Goal: Information Seeking & Learning: Learn about a topic

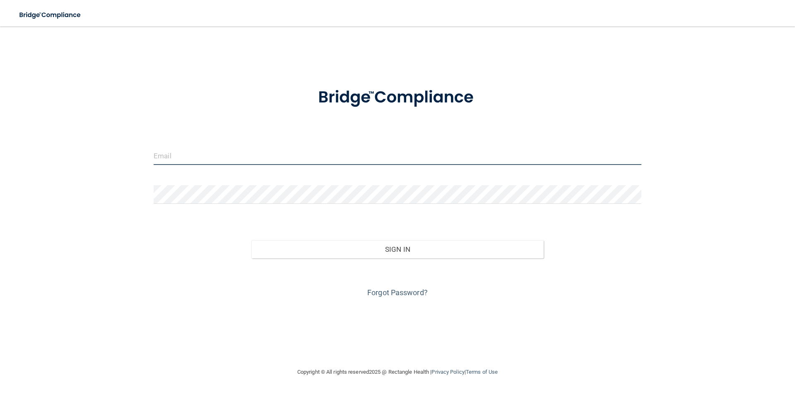
click at [250, 153] on input "email" at bounding box center [398, 156] width 488 height 19
type input "[EMAIL_ADDRESS][DOMAIN_NAME]"
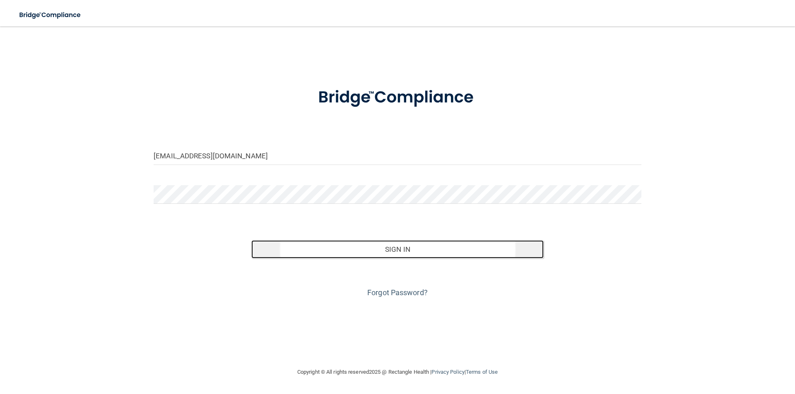
click at [319, 255] on button "Sign In" at bounding box center [397, 249] width 293 height 18
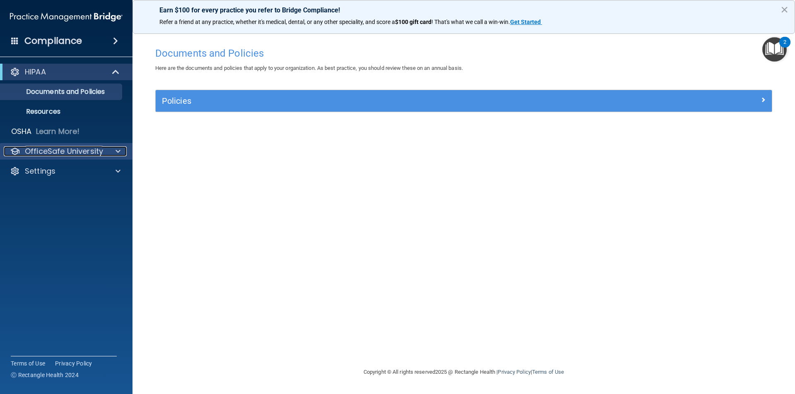
click at [70, 152] on p "OfficeSafe University" at bounding box center [64, 152] width 78 height 10
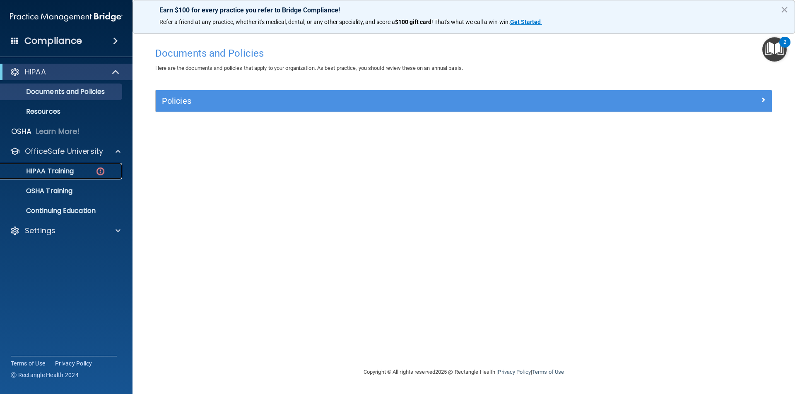
click at [67, 169] on p "HIPAA Training" at bounding box center [39, 171] width 68 height 8
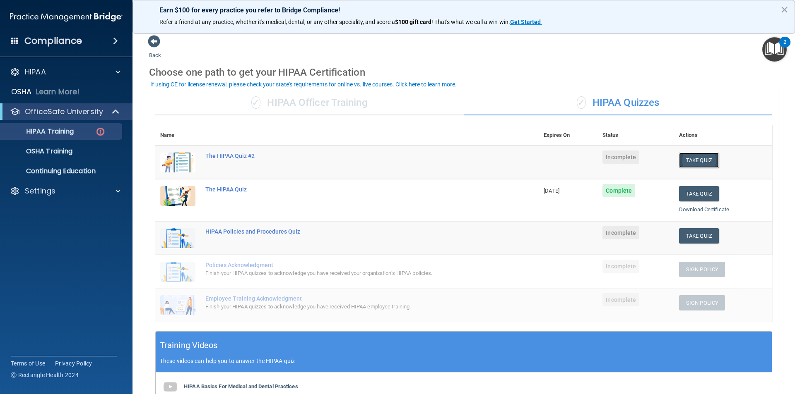
click at [687, 163] on button "Take Quiz" at bounding box center [699, 160] width 40 height 15
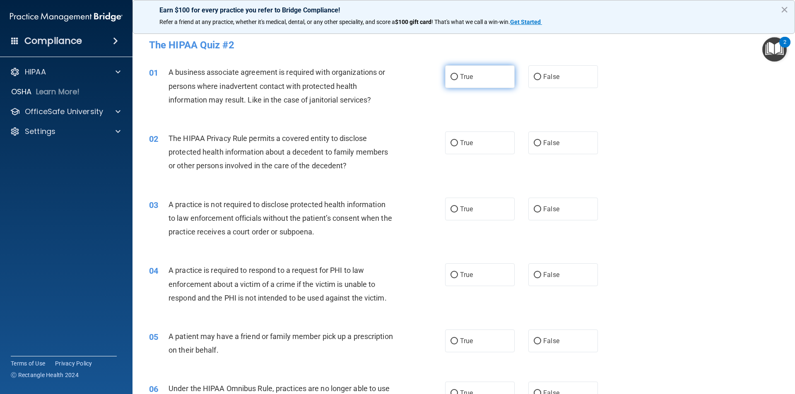
click at [450, 77] on input "True" at bounding box center [453, 77] width 7 height 6
radio input "true"
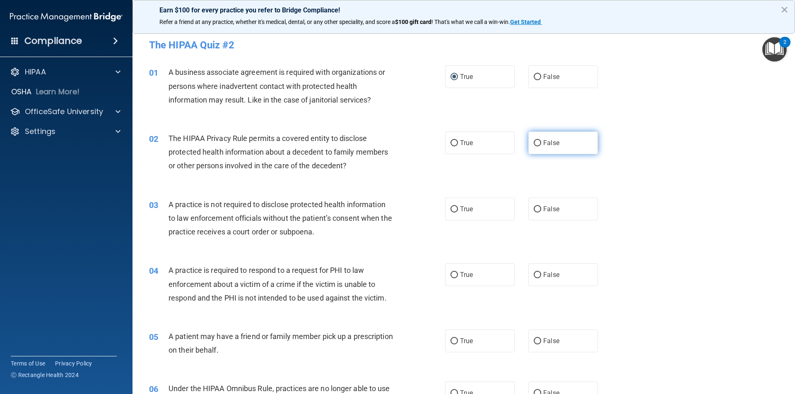
click at [533, 144] on input "False" at bounding box center [536, 143] width 7 height 6
radio input "true"
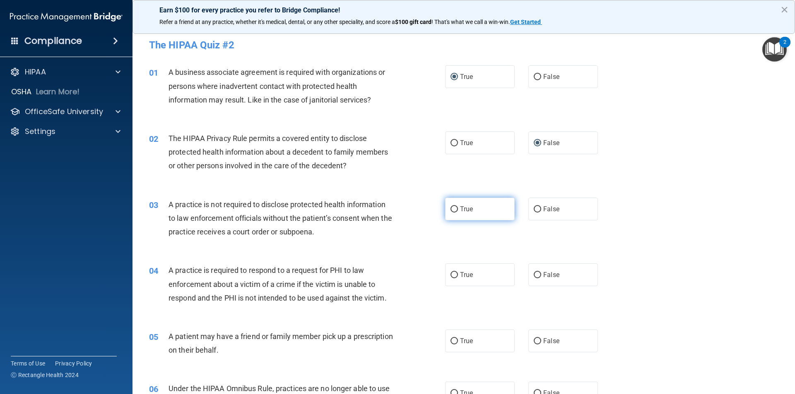
click at [452, 211] on input "True" at bounding box center [453, 210] width 7 height 6
radio input "true"
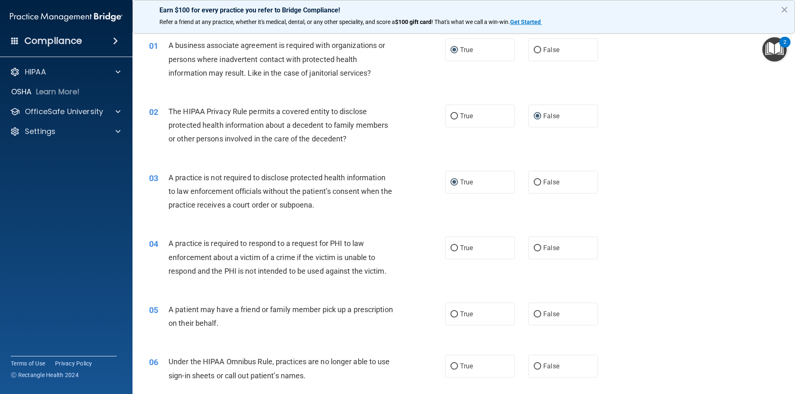
scroll to position [41, 0]
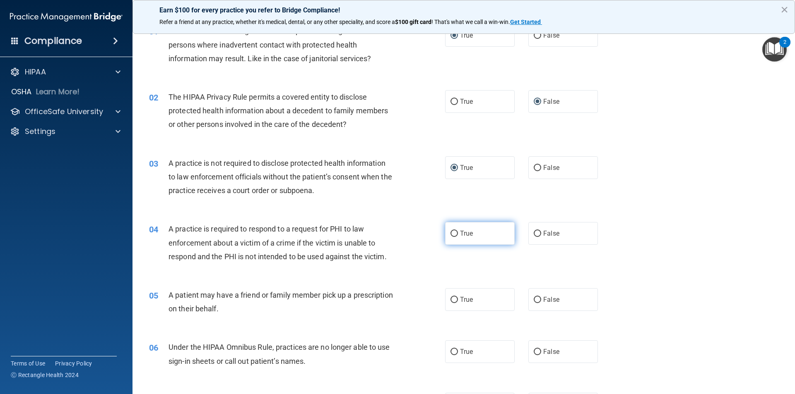
click at [450, 236] on input "True" at bounding box center [453, 234] width 7 height 6
radio input "true"
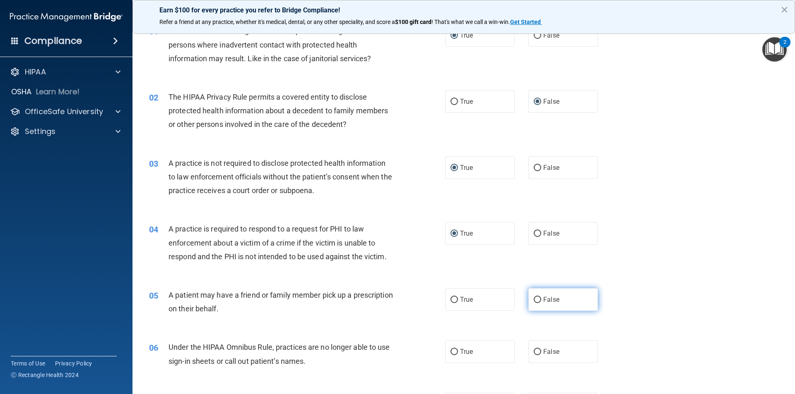
click at [535, 303] on input "False" at bounding box center [536, 300] width 7 height 6
radio input "true"
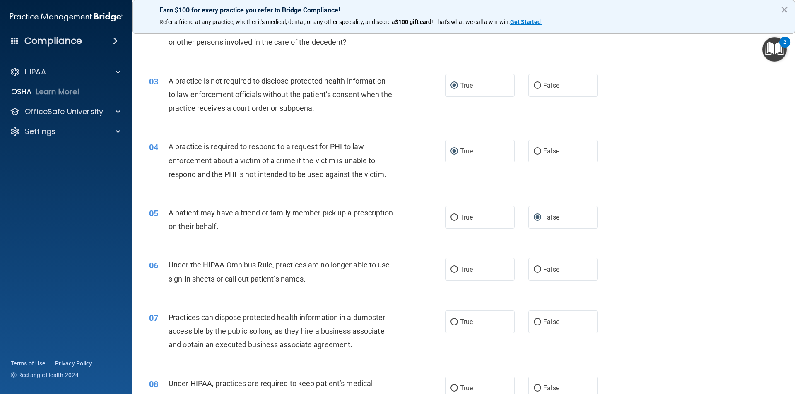
scroll to position [124, 0]
click at [533, 269] on input "False" at bounding box center [536, 270] width 7 height 6
radio input "true"
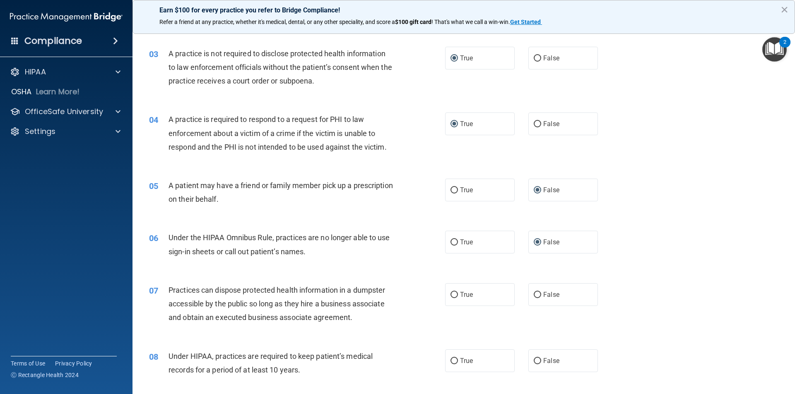
scroll to position [166, 0]
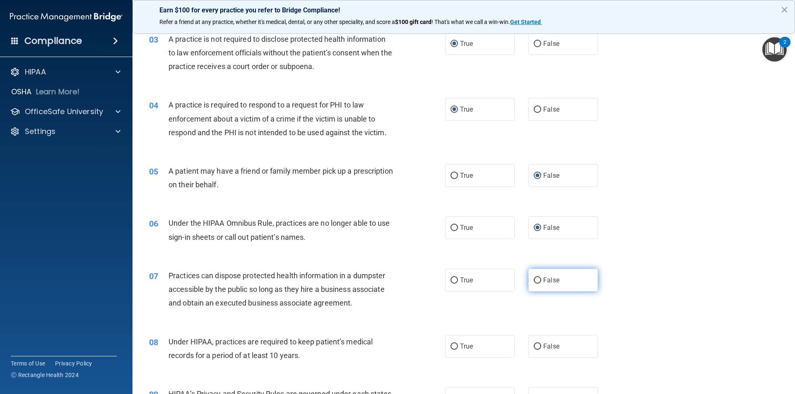
click at [533, 281] on input "False" at bounding box center [536, 281] width 7 height 6
radio input "true"
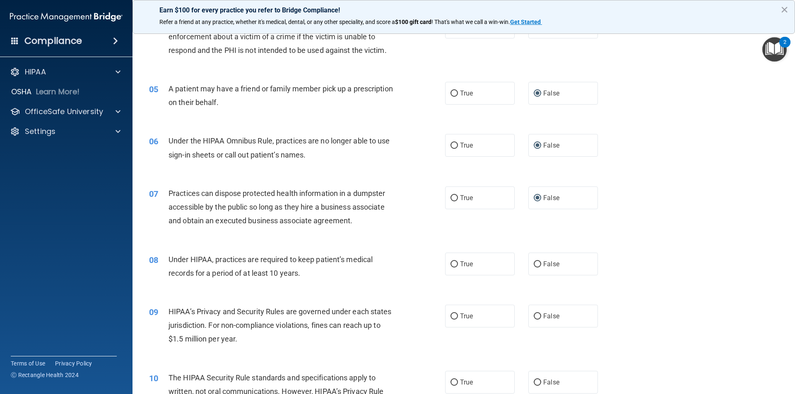
scroll to position [248, 0]
click at [536, 262] on input "False" at bounding box center [536, 264] width 7 height 6
radio input "true"
click at [454, 316] on input "True" at bounding box center [453, 316] width 7 height 6
radio input "true"
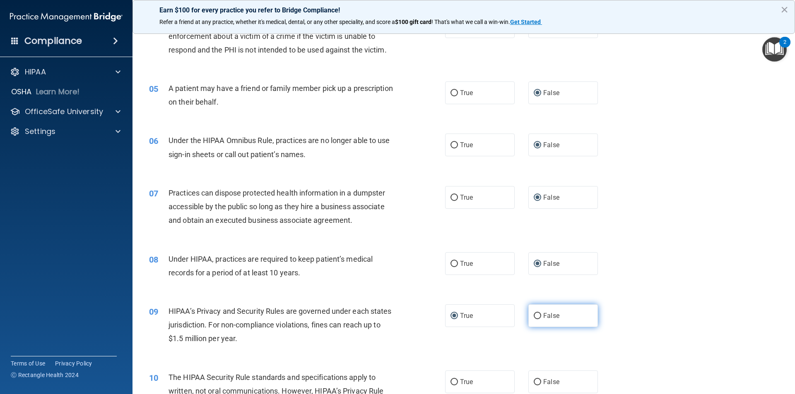
click at [535, 316] on input "False" at bounding box center [536, 316] width 7 height 6
radio input "true"
radio input "false"
click at [451, 384] on input "True" at bounding box center [453, 382] width 7 height 6
radio input "true"
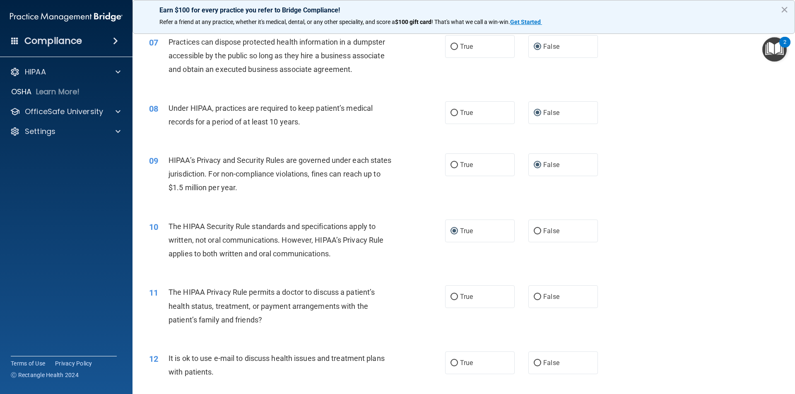
scroll to position [414, 0]
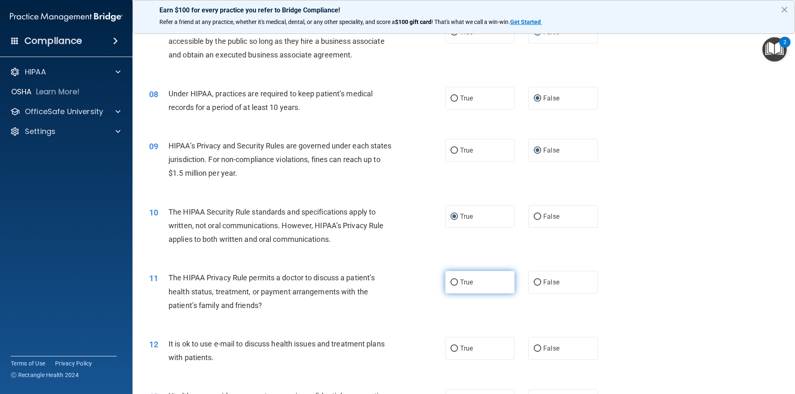
click at [450, 283] on input "True" at bounding box center [453, 283] width 7 height 6
radio input "true"
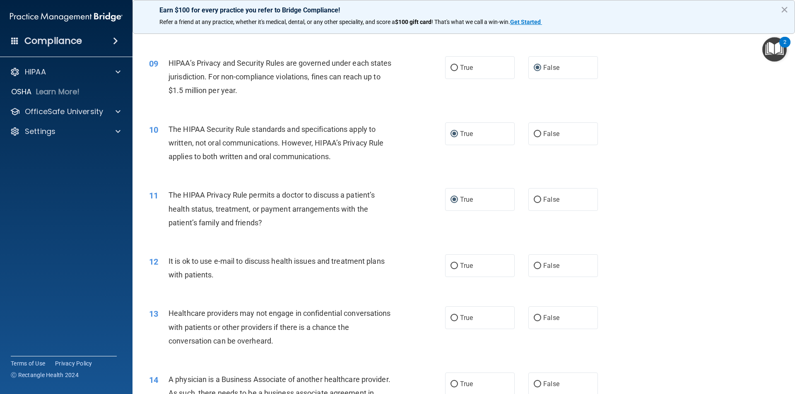
scroll to position [538, 0]
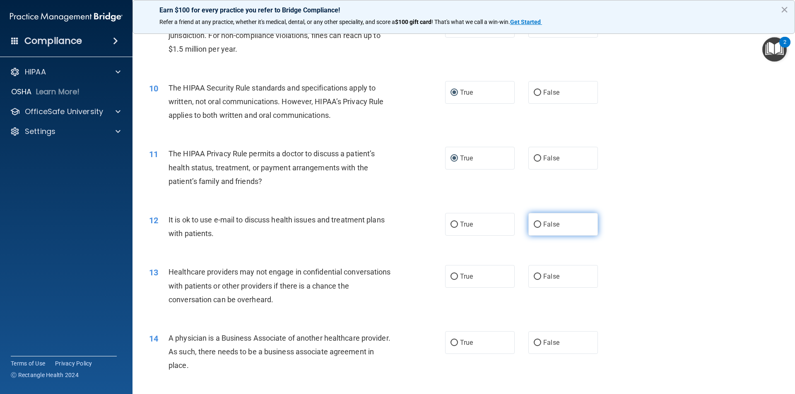
click at [534, 225] on input "False" at bounding box center [536, 225] width 7 height 6
radio input "true"
click at [536, 283] on label "False" at bounding box center [563, 276] width 70 height 23
click at [536, 280] on input "False" at bounding box center [536, 277] width 7 height 6
radio input "true"
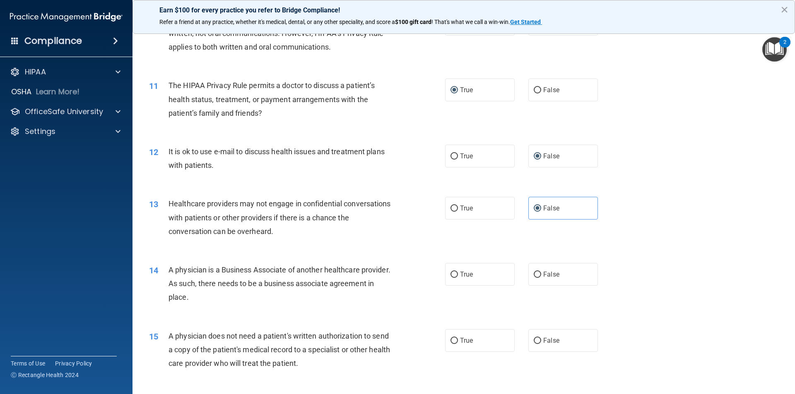
scroll to position [621, 0]
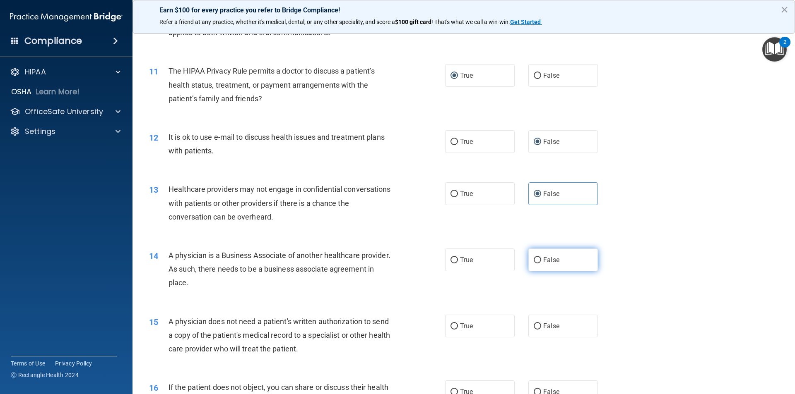
click at [533, 261] on input "False" at bounding box center [536, 260] width 7 height 6
radio input "true"
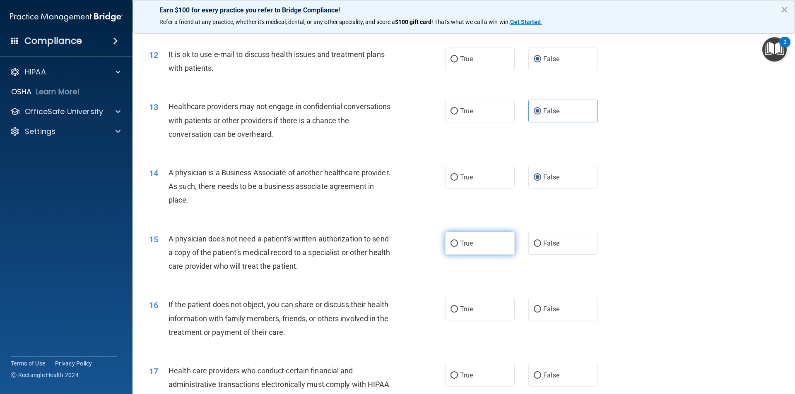
click at [452, 246] on input "True" at bounding box center [453, 244] width 7 height 6
radio input "true"
click at [533, 243] on input "False" at bounding box center [536, 244] width 7 height 6
radio input "true"
radio input "false"
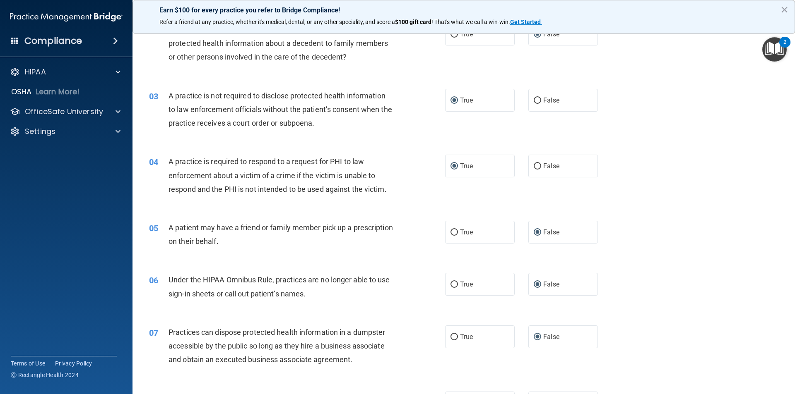
scroll to position [0, 0]
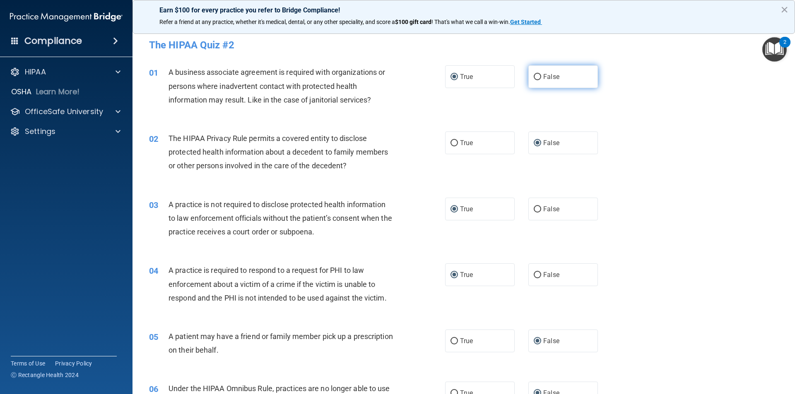
click at [535, 78] on input "False" at bounding box center [536, 77] width 7 height 6
radio input "true"
radio input "false"
click at [784, 10] on button "×" at bounding box center [784, 9] width 8 height 13
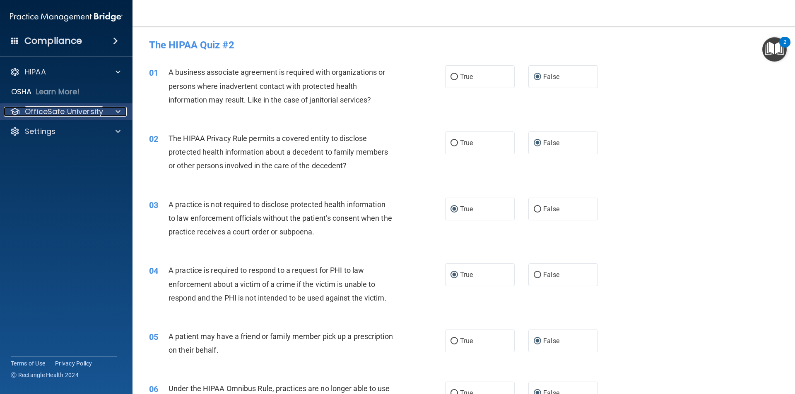
click at [67, 113] on p "OfficeSafe University" at bounding box center [64, 112] width 78 height 10
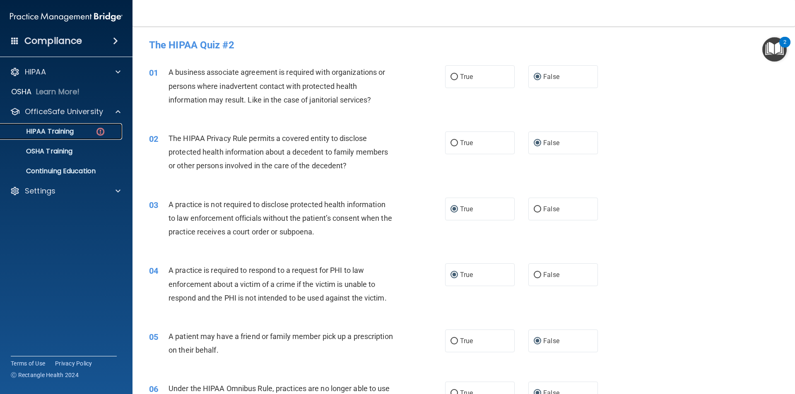
click at [66, 135] on p "HIPAA Training" at bounding box center [39, 131] width 68 height 8
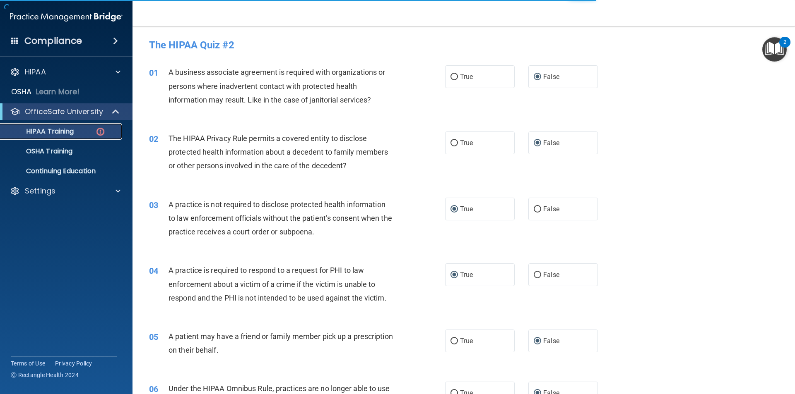
click at [66, 135] on p "HIPAA Training" at bounding box center [39, 131] width 68 height 8
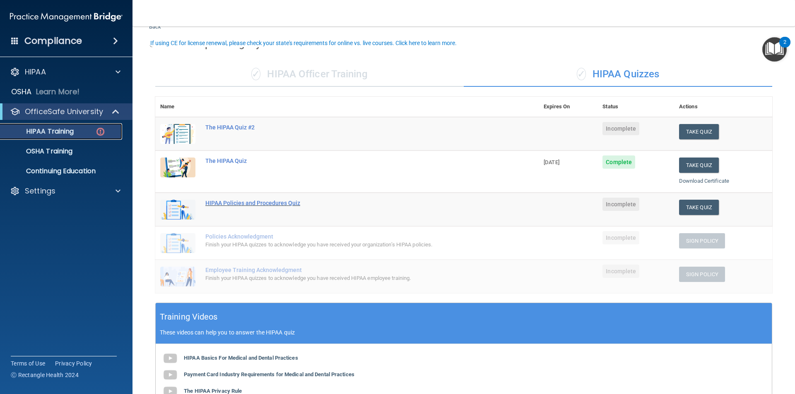
scroll to position [41, 0]
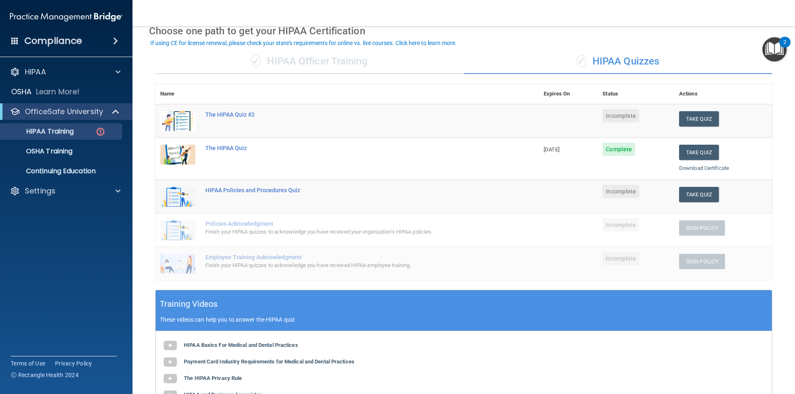
click at [254, 228] on div "Finish your HIPAA quizzes to acknowledge you have received your organization’s …" at bounding box center [351, 232] width 292 height 10
click at [275, 194] on div "HIPAA Policies and Procedures Quiz" at bounding box center [351, 190] width 292 height 7
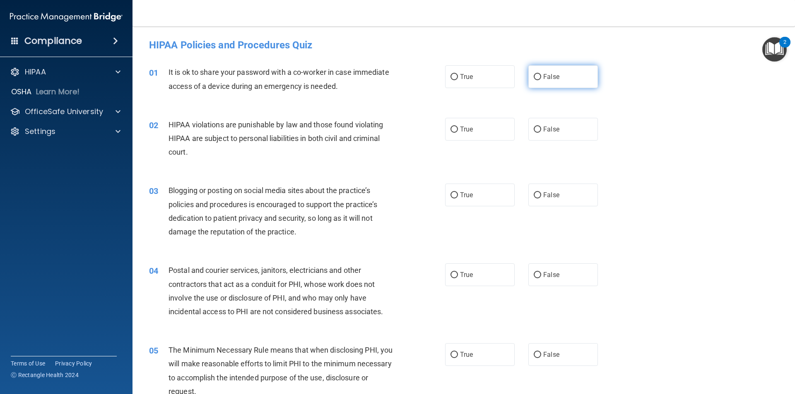
click at [533, 80] on input "False" at bounding box center [536, 77] width 7 height 6
radio input "true"
click at [452, 130] on input "True" at bounding box center [453, 130] width 7 height 6
radio input "true"
click at [533, 195] on input "False" at bounding box center [536, 195] width 7 height 6
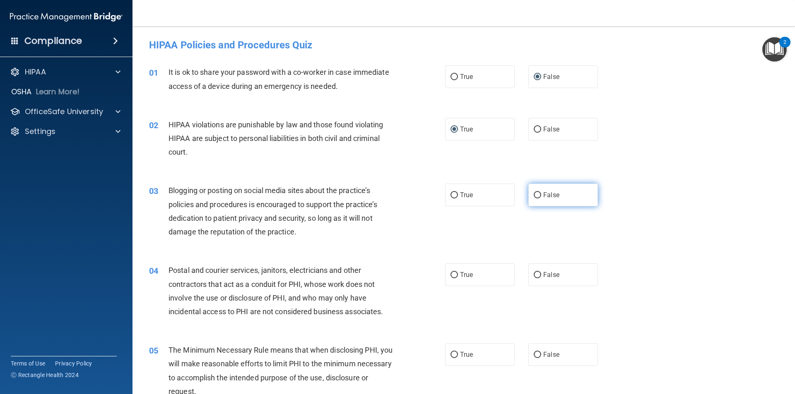
radio input "true"
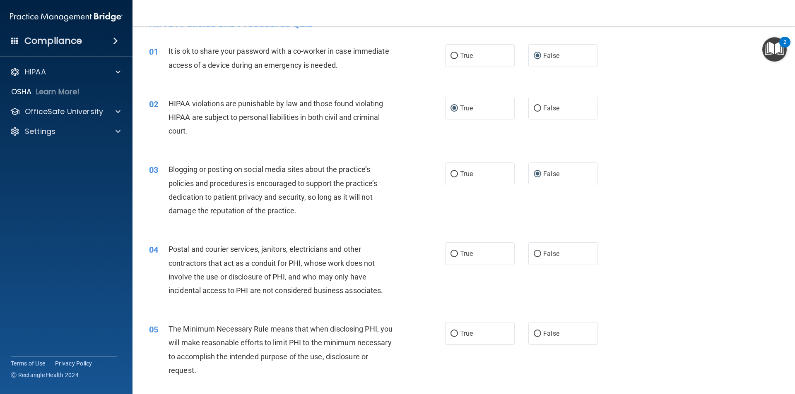
scroll to position [41, 0]
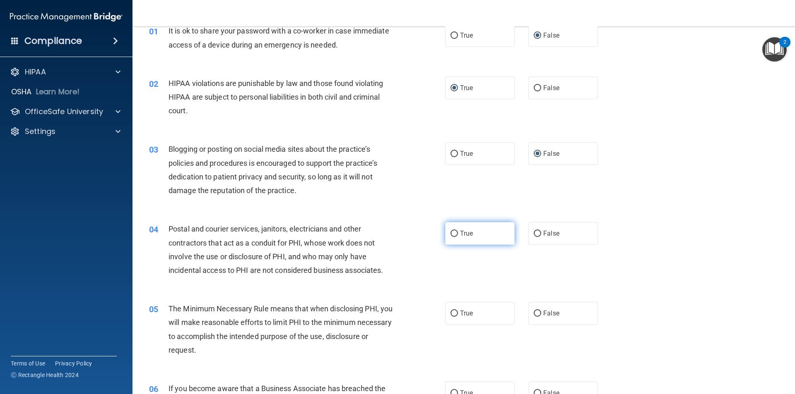
click at [450, 235] on input "True" at bounding box center [453, 234] width 7 height 6
radio input "true"
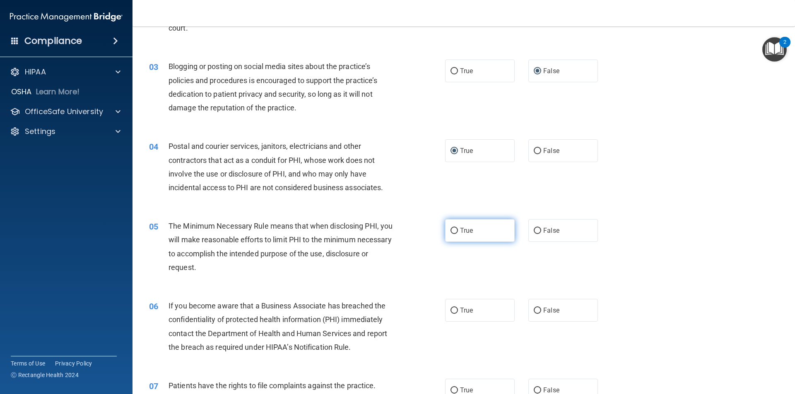
click at [450, 230] on input "True" at bounding box center [453, 231] width 7 height 6
radio input "true"
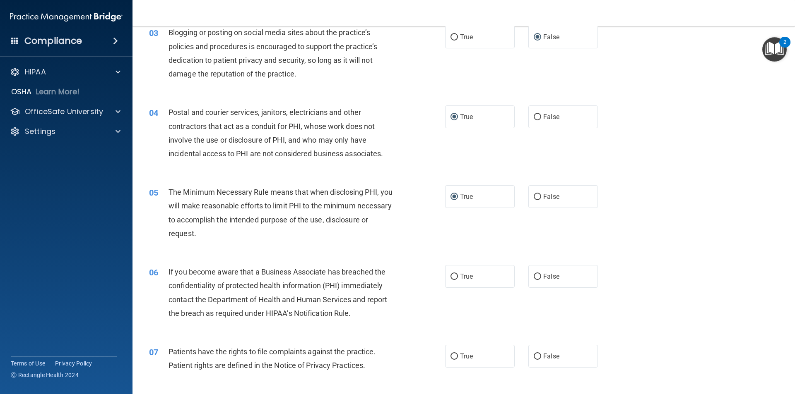
scroll to position [207, 0]
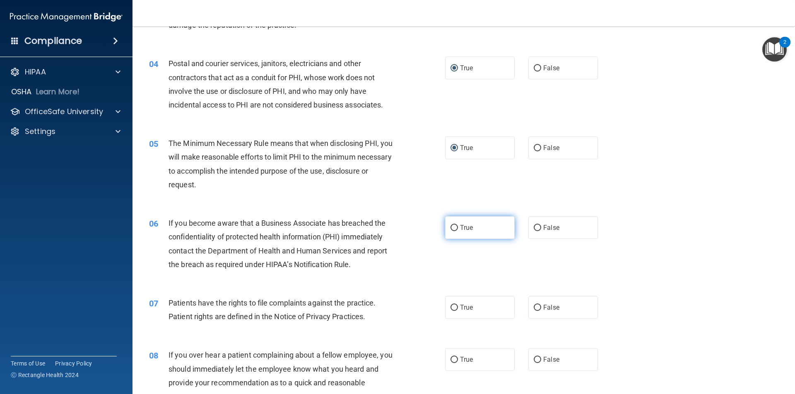
click at [450, 228] on input "True" at bounding box center [453, 228] width 7 height 6
radio input "true"
click at [534, 229] on input "False" at bounding box center [536, 228] width 7 height 6
radio input "true"
radio input "false"
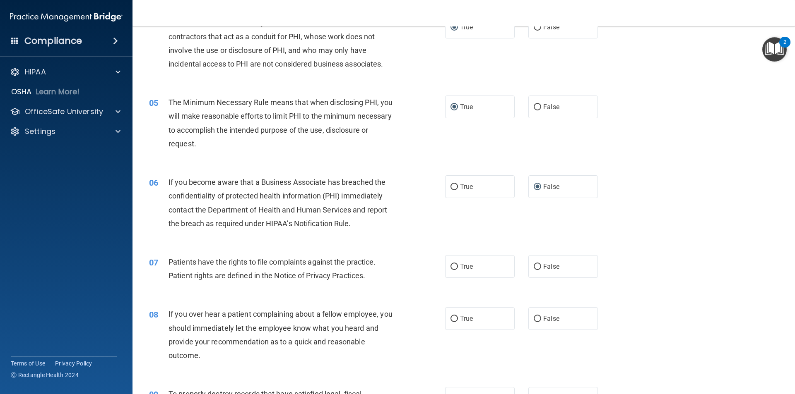
scroll to position [248, 0]
click at [454, 268] on input "True" at bounding box center [453, 267] width 7 height 6
radio input "true"
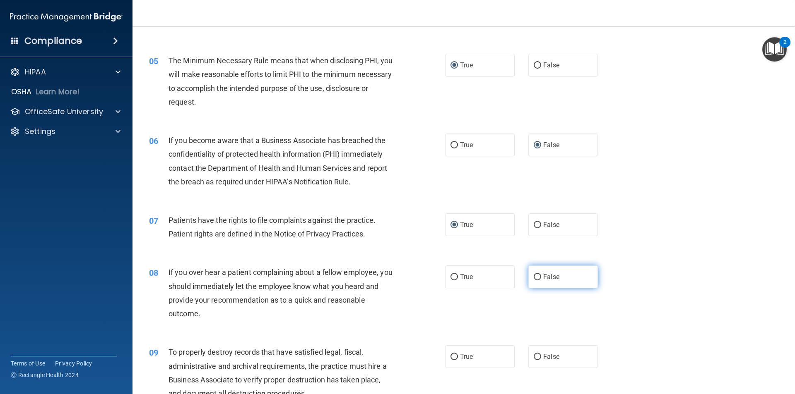
click at [533, 277] on input "False" at bounding box center [536, 277] width 7 height 6
radio input "true"
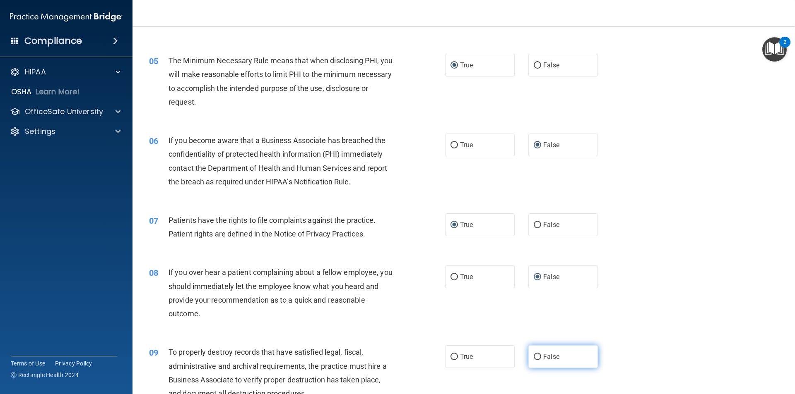
click at [533, 356] on input "False" at bounding box center [536, 357] width 7 height 6
radio input "true"
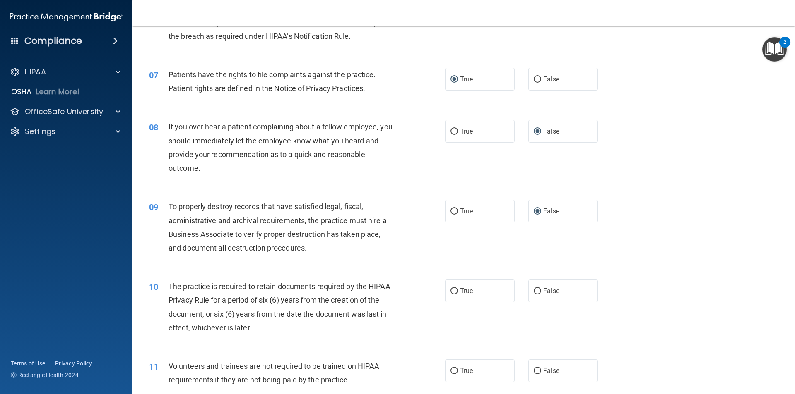
scroll to position [455, 0]
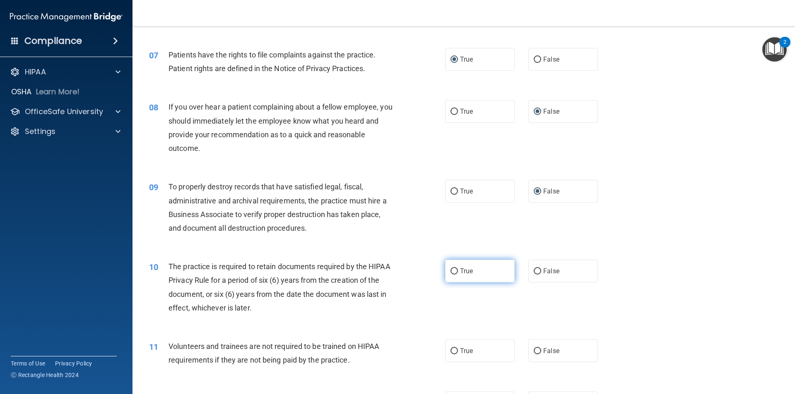
click at [450, 273] on input "True" at bounding box center [453, 272] width 7 height 6
radio input "true"
click at [533, 350] on input "False" at bounding box center [536, 351] width 7 height 6
radio input "true"
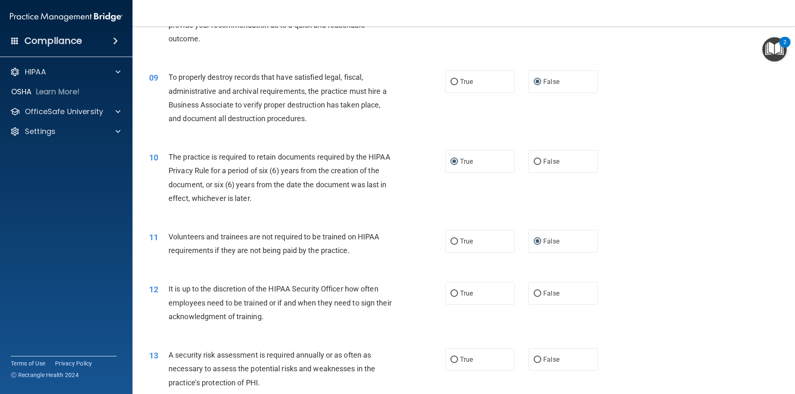
scroll to position [579, 0]
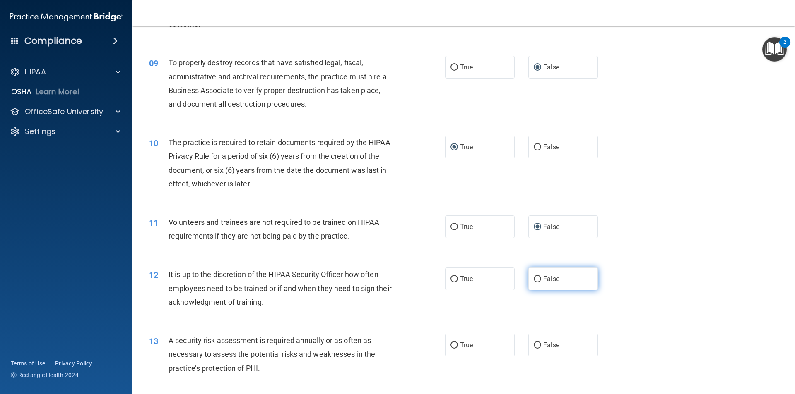
click at [535, 279] on input "False" at bounding box center [536, 279] width 7 height 6
radio input "true"
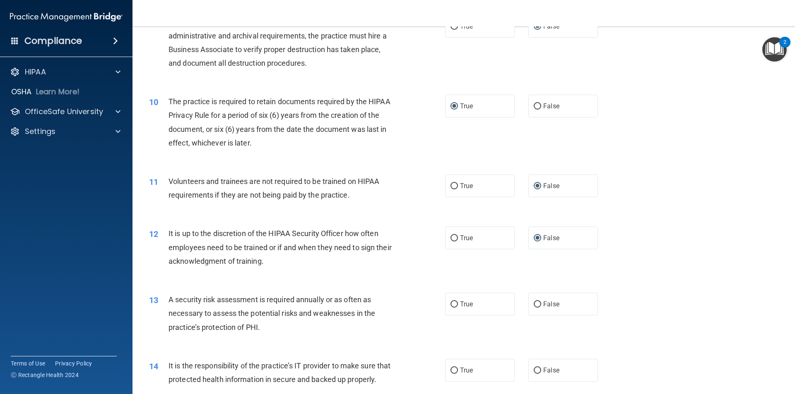
scroll to position [621, 0]
click at [453, 306] on input "True" at bounding box center [453, 304] width 7 height 6
radio input "true"
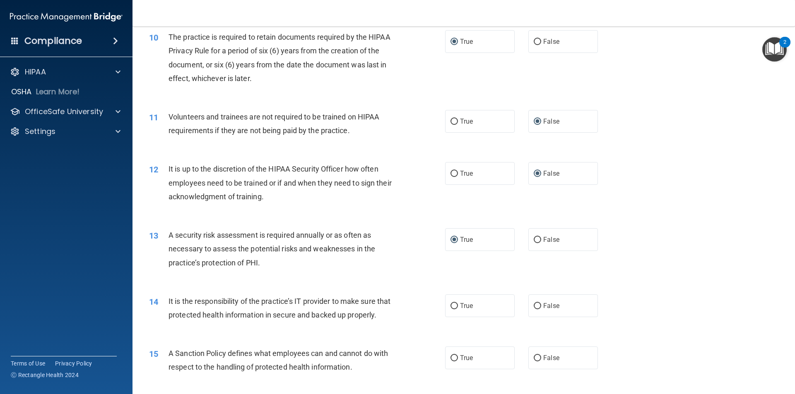
scroll to position [704, 0]
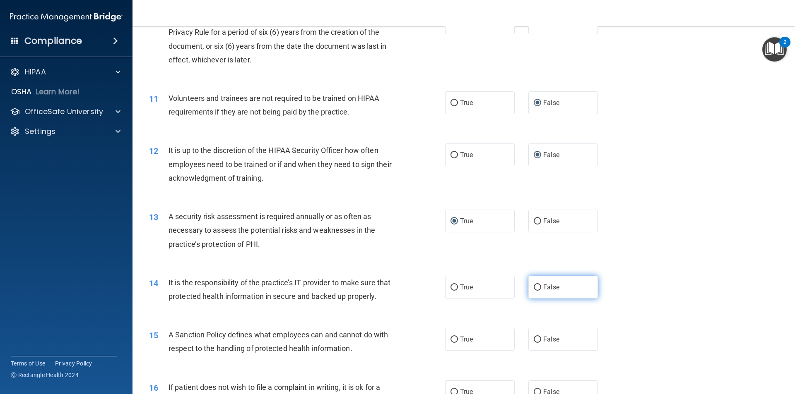
click at [534, 286] on input "False" at bounding box center [536, 288] width 7 height 6
radio input "true"
click at [536, 343] on input "False" at bounding box center [536, 340] width 7 height 6
radio input "true"
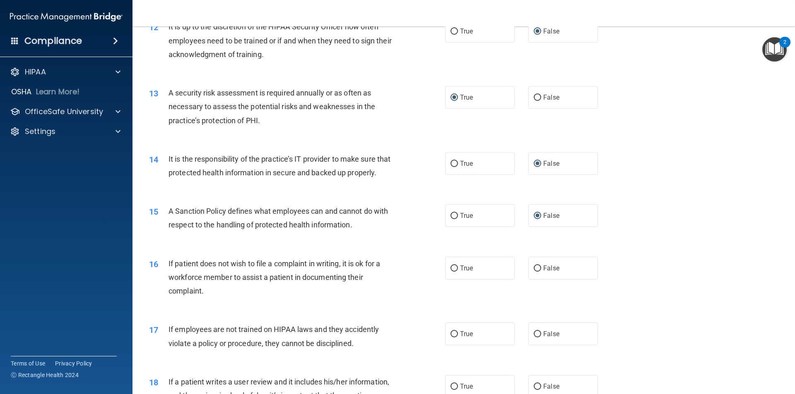
scroll to position [828, 0]
click at [456, 279] on label "True" at bounding box center [480, 268] width 70 height 23
click at [456, 271] on input "True" at bounding box center [453, 268] width 7 height 6
radio input "true"
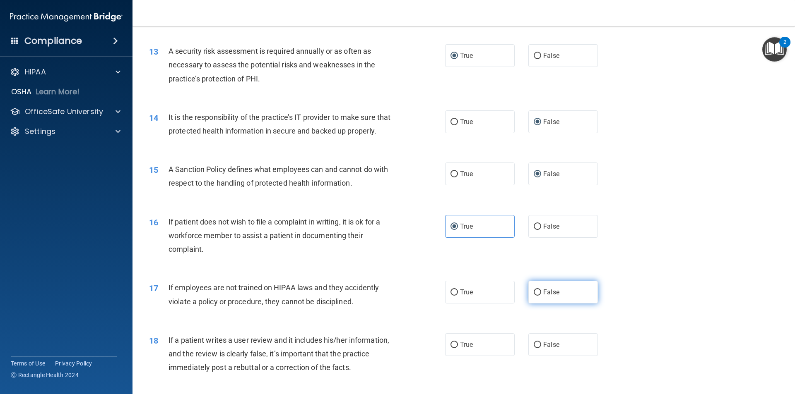
click at [533, 296] on input "False" at bounding box center [536, 293] width 7 height 6
radio input "true"
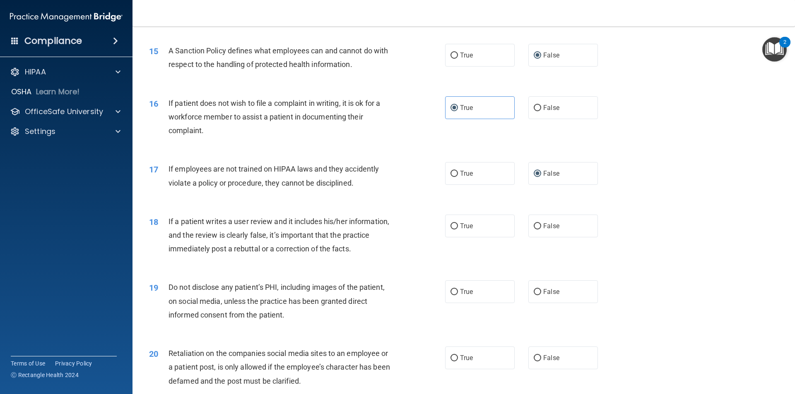
scroll to position [993, 0]
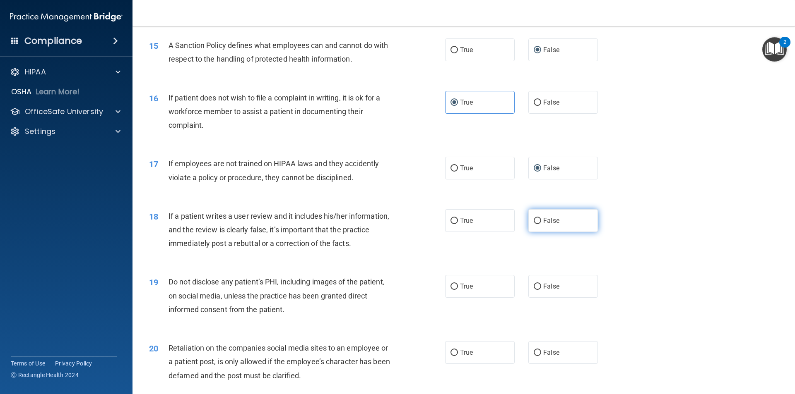
click at [537, 224] on input "False" at bounding box center [536, 221] width 7 height 6
radio input "true"
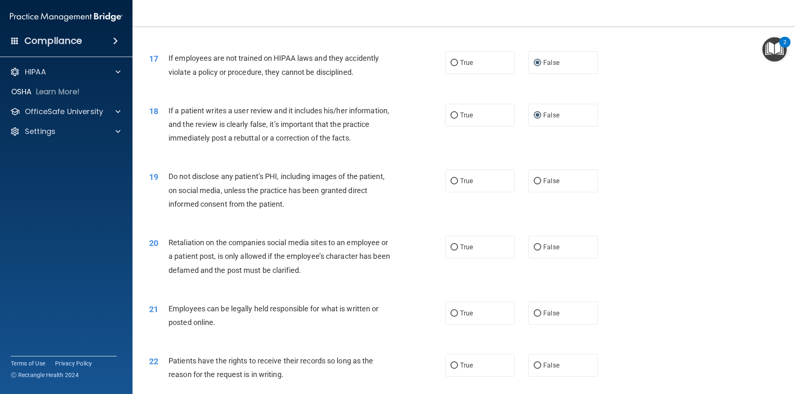
scroll to position [1117, 0]
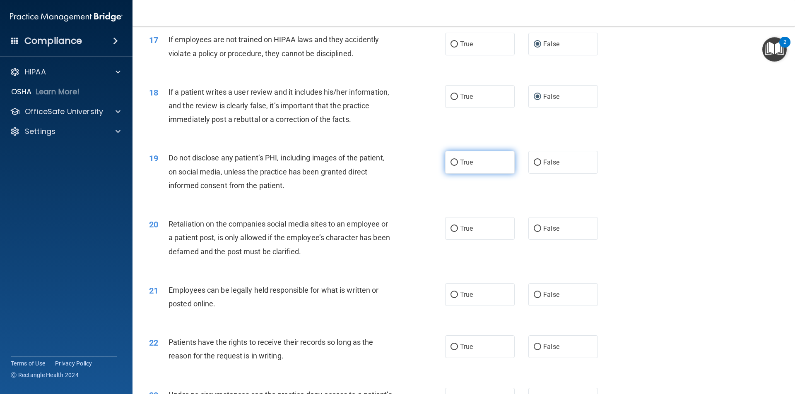
click at [450, 166] on input "True" at bounding box center [453, 163] width 7 height 6
radio input "true"
click at [538, 240] on label "False" at bounding box center [563, 228] width 70 height 23
click at [538, 232] on input "False" at bounding box center [536, 229] width 7 height 6
radio input "true"
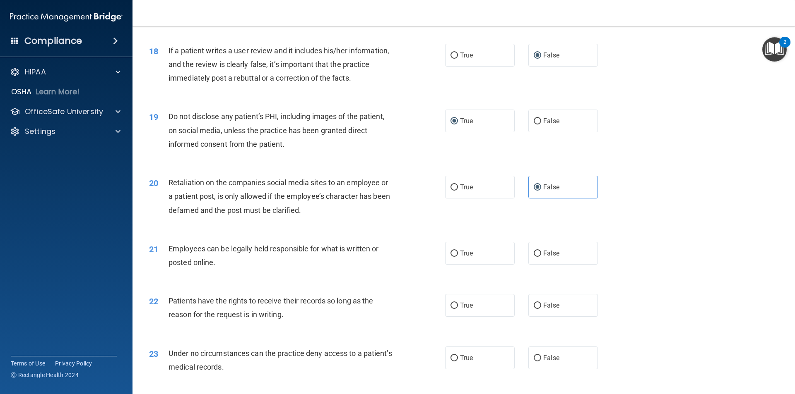
scroll to position [1200, 0]
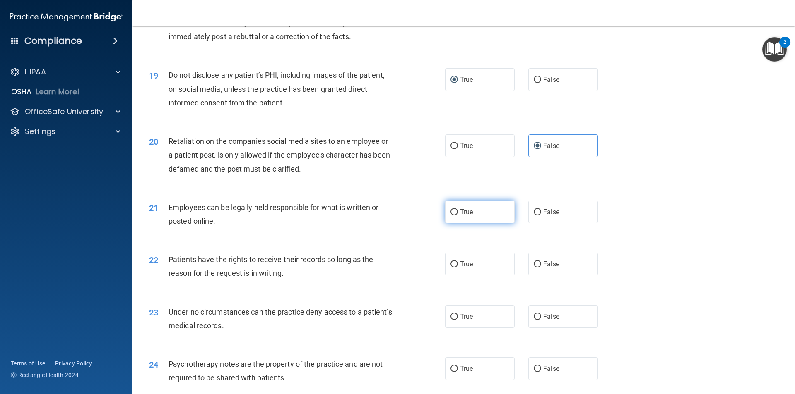
click at [454, 216] on input "True" at bounding box center [453, 212] width 7 height 6
radio input "true"
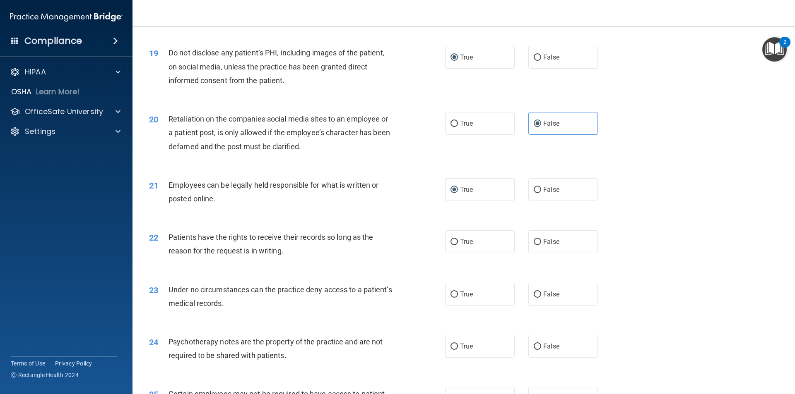
scroll to position [1242, 0]
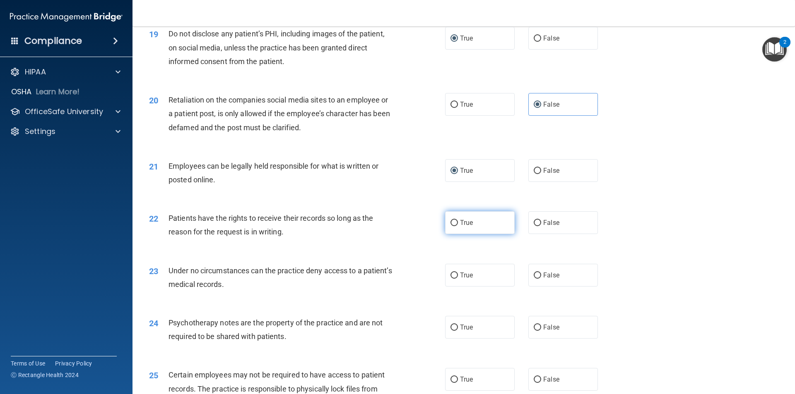
click at [450, 226] on input "True" at bounding box center [453, 223] width 7 height 6
radio input "true"
click at [533, 279] on input "False" at bounding box center [536, 276] width 7 height 6
radio input "true"
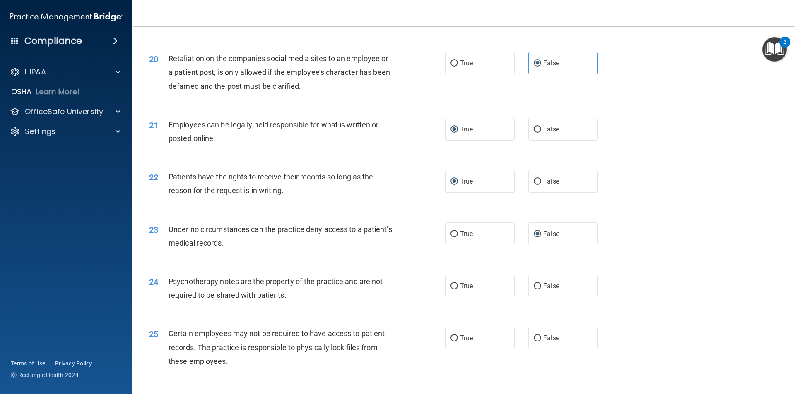
scroll to position [1324, 0]
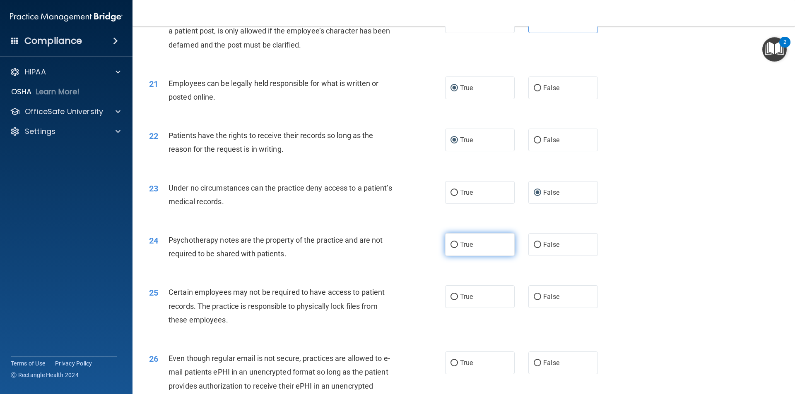
click at [453, 248] on input "True" at bounding box center [453, 245] width 7 height 6
radio input "true"
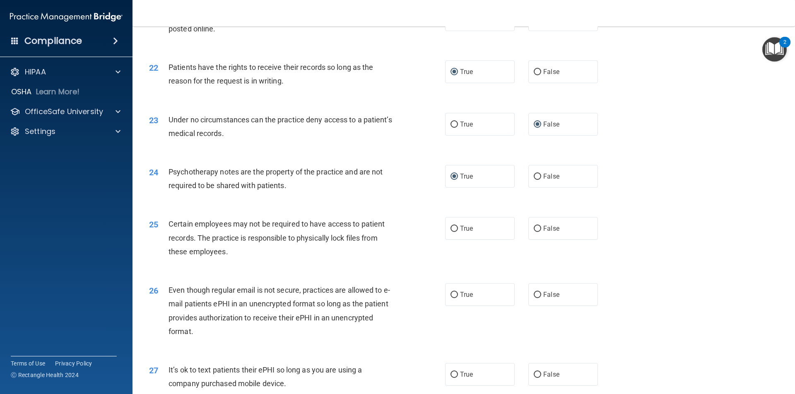
scroll to position [1407, 0]
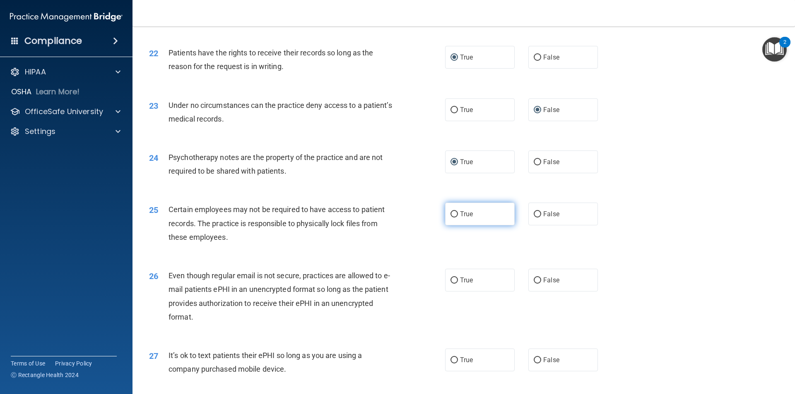
click at [456, 226] on label "True" at bounding box center [480, 214] width 70 height 23
click at [456, 218] on input "True" at bounding box center [453, 214] width 7 height 6
radio input "true"
click at [453, 284] on input "True" at bounding box center [453, 281] width 7 height 6
radio input "true"
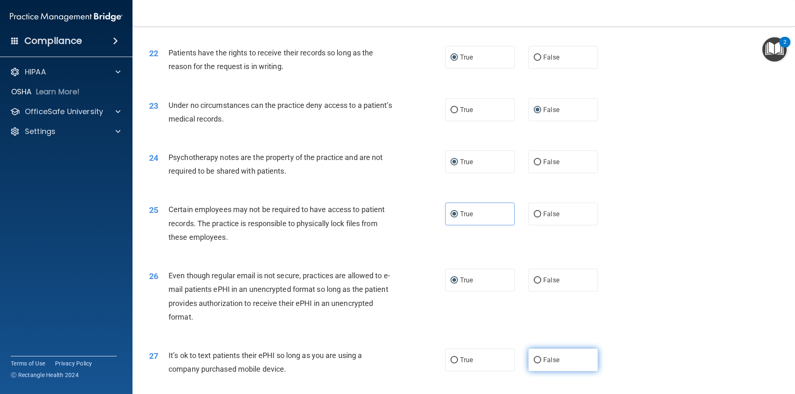
drag, startPoint x: 536, startPoint y: 373, endPoint x: 509, endPoint y: 368, distance: 27.3
click at [536, 364] on input "False" at bounding box center [536, 361] width 7 height 6
radio input "true"
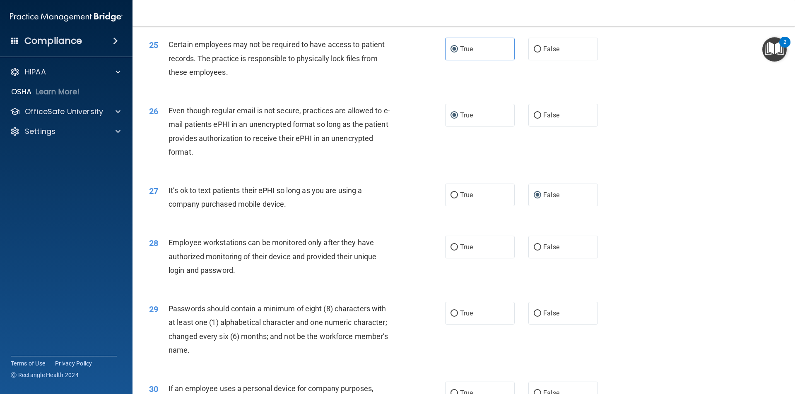
scroll to position [1573, 0]
click at [543, 251] on span "False" at bounding box center [551, 247] width 16 height 8
click at [540, 250] on input "False" at bounding box center [536, 247] width 7 height 6
radio input "true"
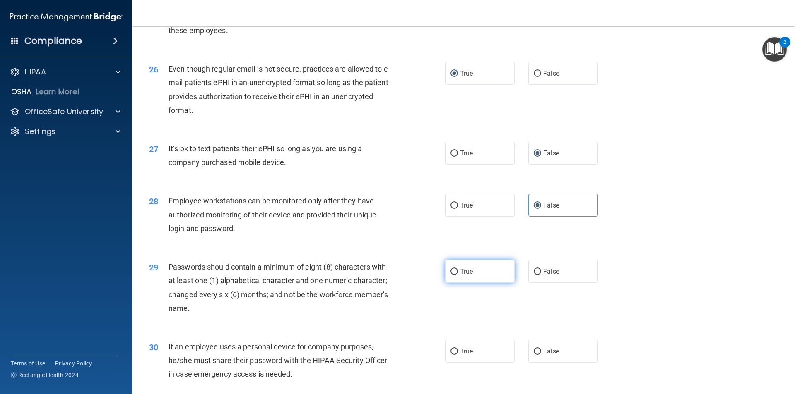
click at [450, 275] on input "True" at bounding box center [453, 272] width 7 height 6
radio input "true"
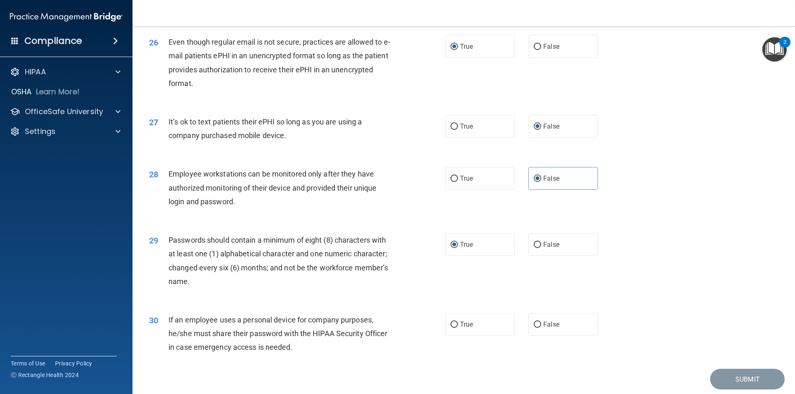
scroll to position [1655, 0]
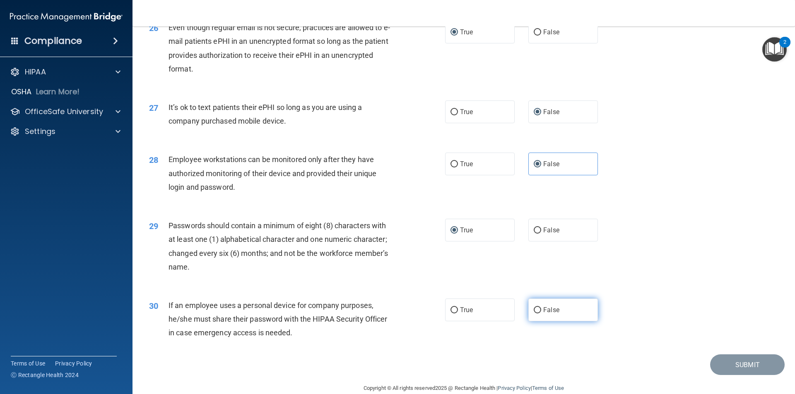
click at [534, 314] on input "False" at bounding box center [536, 310] width 7 height 6
radio input "true"
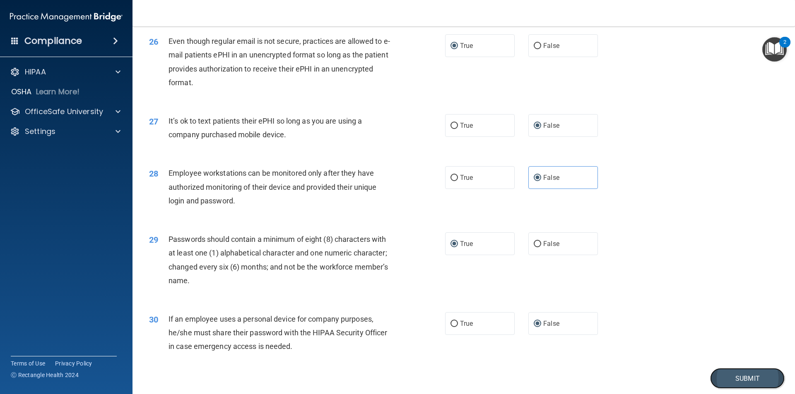
click at [737, 386] on button "Submit" at bounding box center [747, 378] width 74 height 21
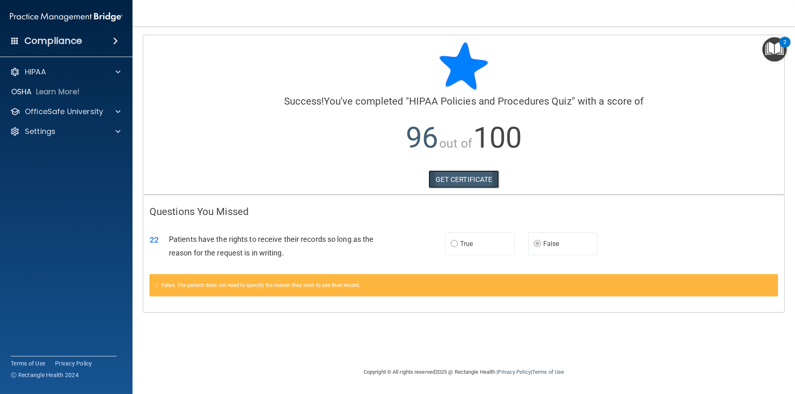
click at [444, 178] on link "GET CERTIFICATE" at bounding box center [463, 180] width 71 height 18
click at [54, 111] on p "OfficeSafe University" at bounding box center [64, 112] width 78 height 10
click at [56, 130] on p "HIPAA Training" at bounding box center [39, 131] width 68 height 8
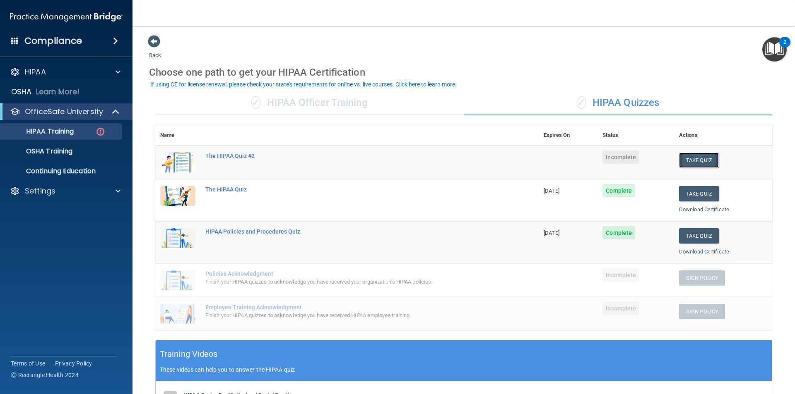
click at [687, 164] on button "Take Quiz" at bounding box center [699, 160] width 40 height 15
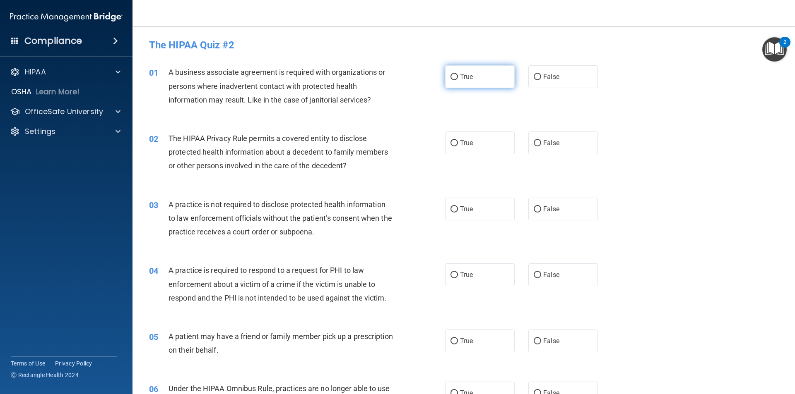
click at [450, 79] on input "True" at bounding box center [453, 77] width 7 height 6
radio input "true"
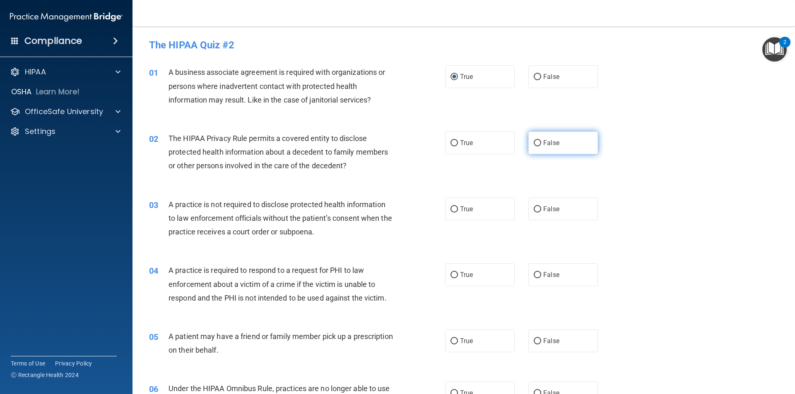
click at [536, 143] on input "False" at bounding box center [536, 143] width 7 height 6
radio input "true"
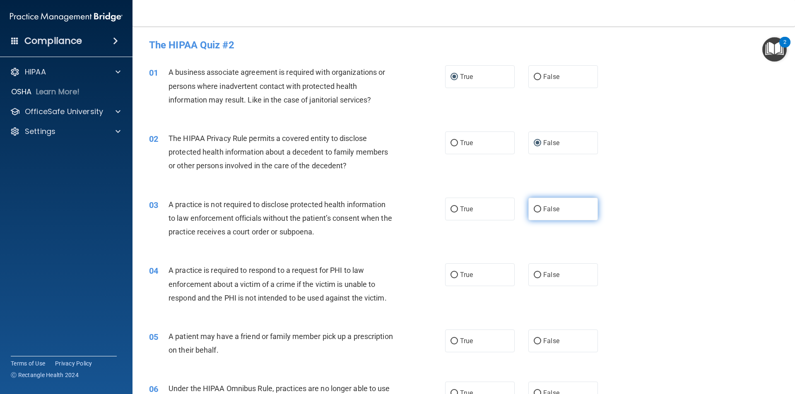
click at [534, 210] on input "False" at bounding box center [536, 210] width 7 height 6
radio input "true"
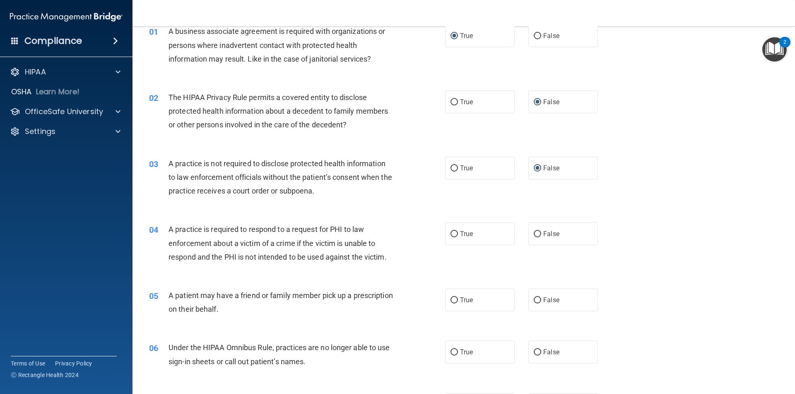
scroll to position [41, 0]
click at [450, 235] on input "True" at bounding box center [453, 234] width 7 height 6
radio input "true"
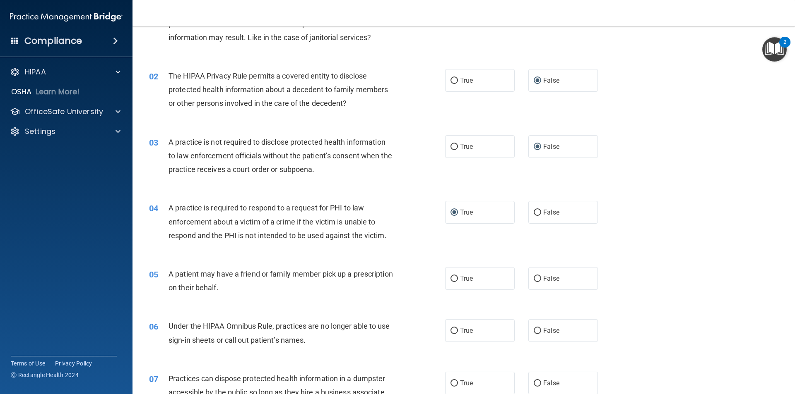
scroll to position [83, 0]
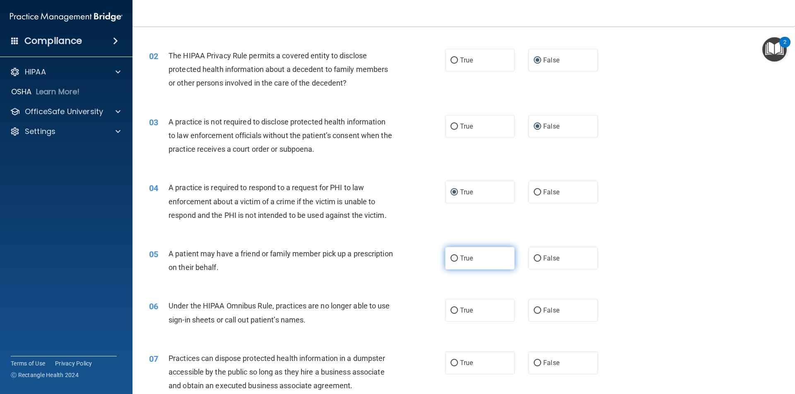
click at [451, 258] on input "True" at bounding box center [453, 259] width 7 height 6
radio input "true"
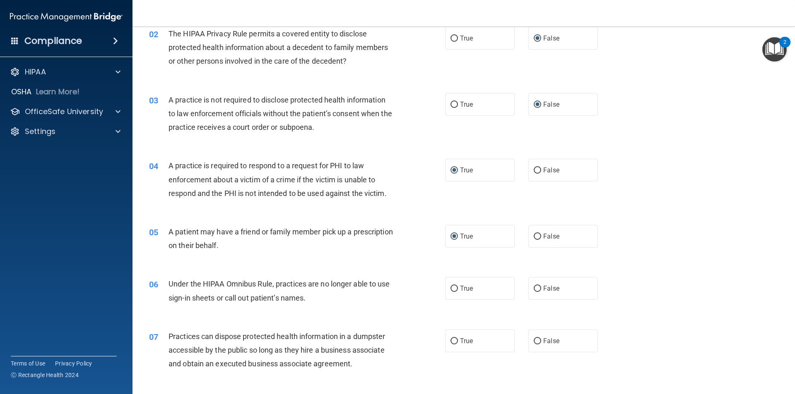
scroll to position [124, 0]
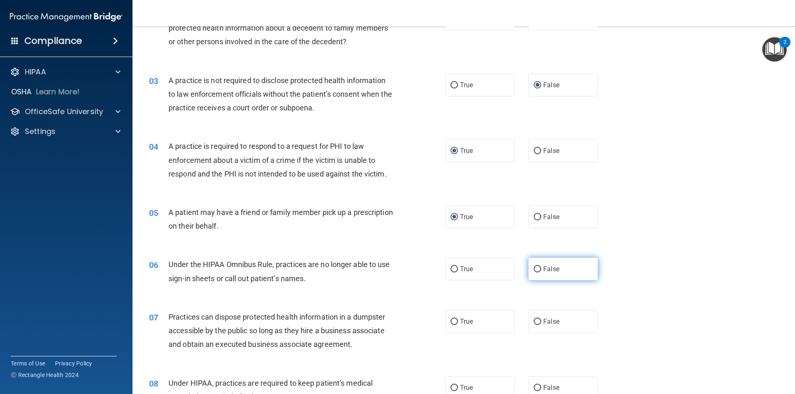
click at [533, 270] on input "False" at bounding box center [536, 270] width 7 height 6
radio input "true"
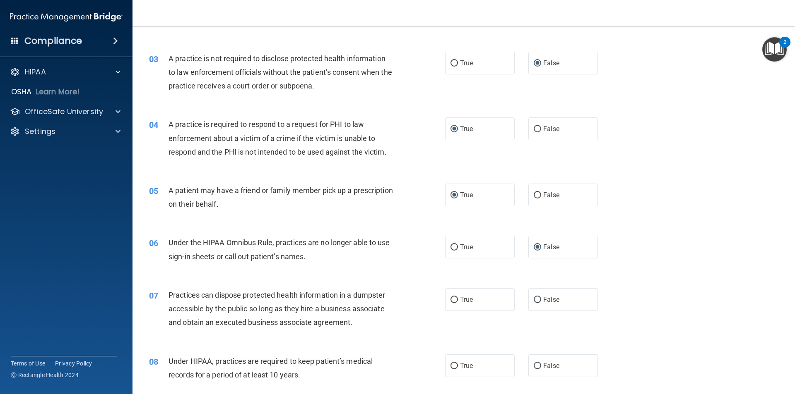
scroll to position [207, 0]
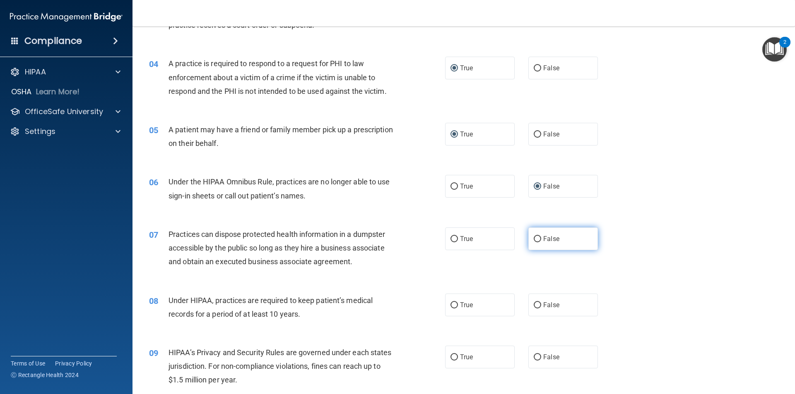
click at [533, 239] on input "False" at bounding box center [536, 239] width 7 height 6
radio input "true"
click at [447, 305] on label "True" at bounding box center [480, 305] width 70 height 23
click at [450, 305] on input "True" at bounding box center [453, 306] width 7 height 6
radio input "true"
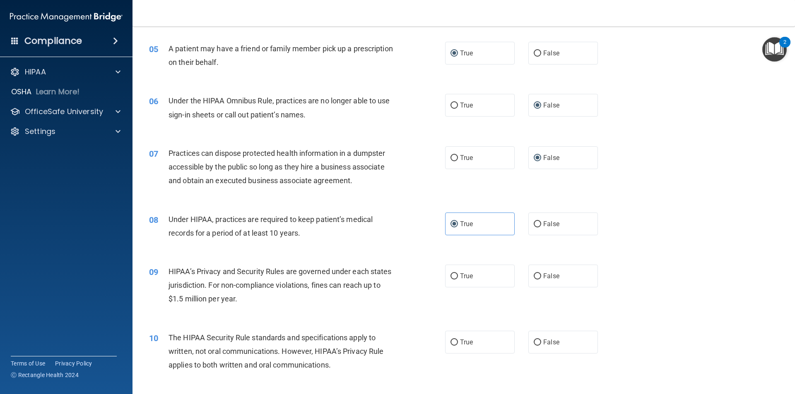
scroll to position [290, 0]
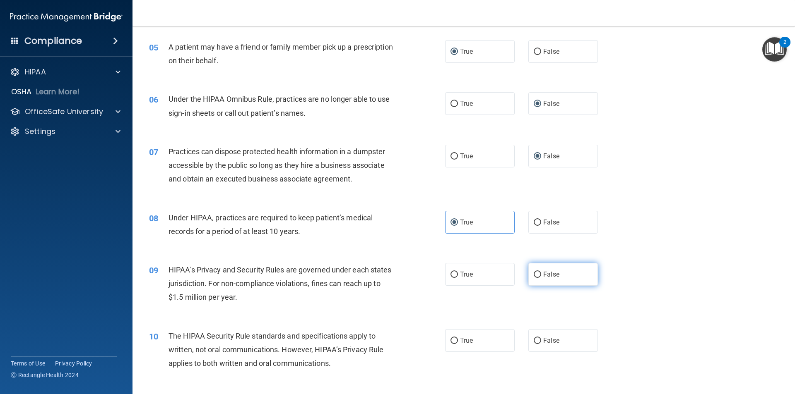
click at [534, 273] on input "False" at bounding box center [536, 275] width 7 height 6
radio input "true"
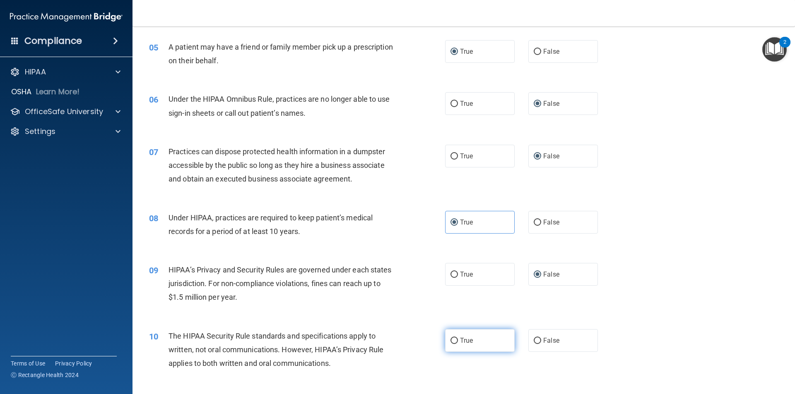
click at [450, 339] on input "True" at bounding box center [453, 341] width 7 height 6
radio input "true"
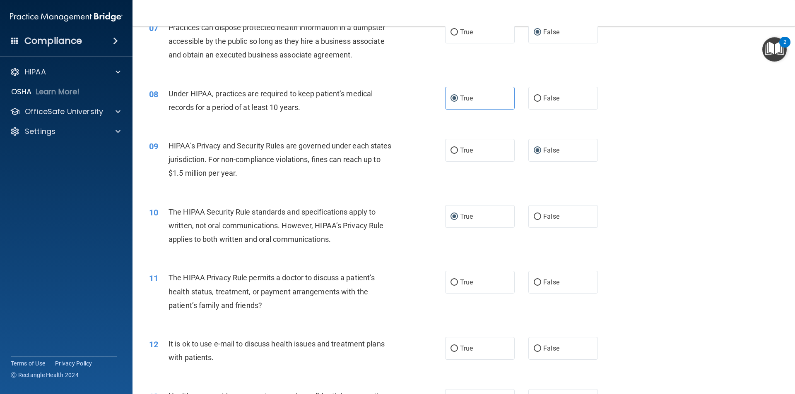
scroll to position [455, 0]
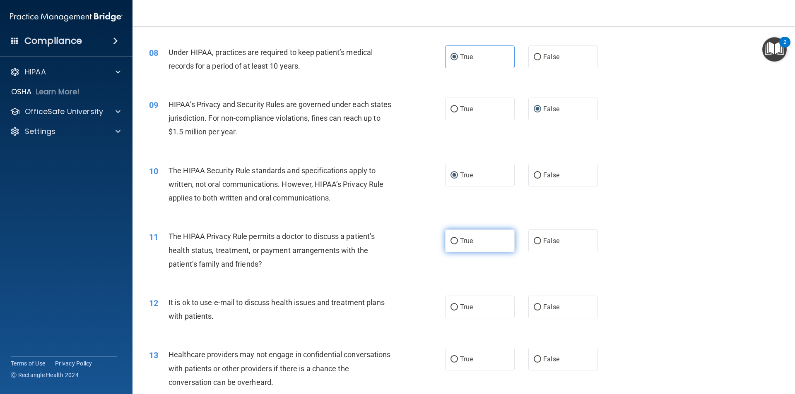
click at [450, 241] on input "True" at bounding box center [453, 241] width 7 height 6
radio input "true"
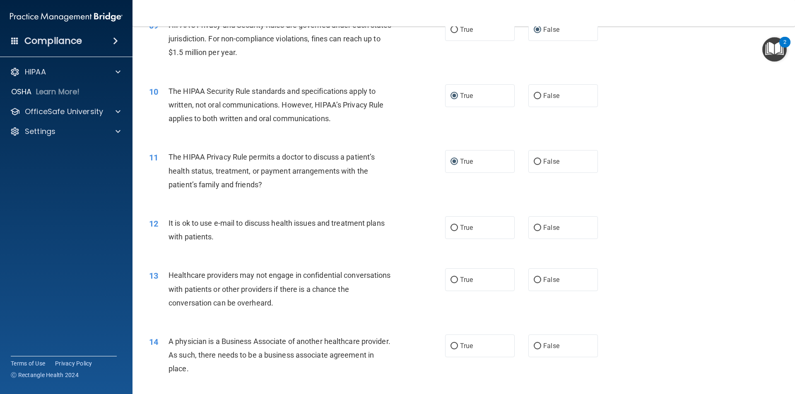
scroll to position [538, 0]
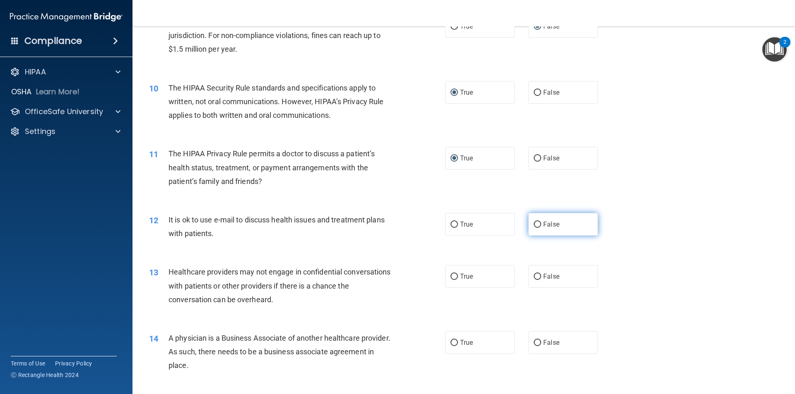
click at [534, 226] on input "False" at bounding box center [536, 225] width 7 height 6
radio input "true"
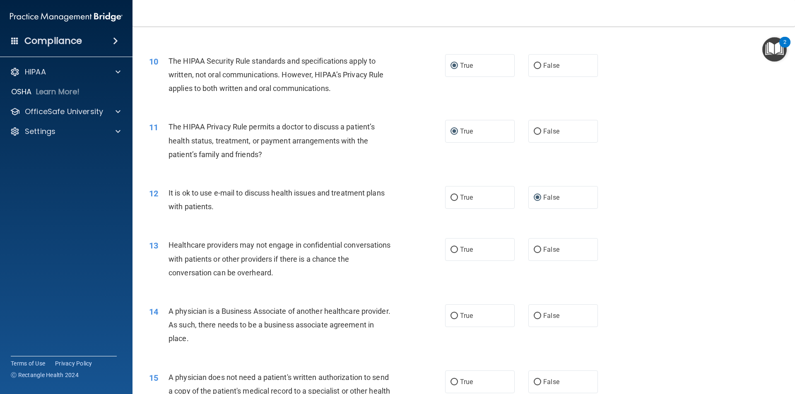
scroll to position [579, 0]
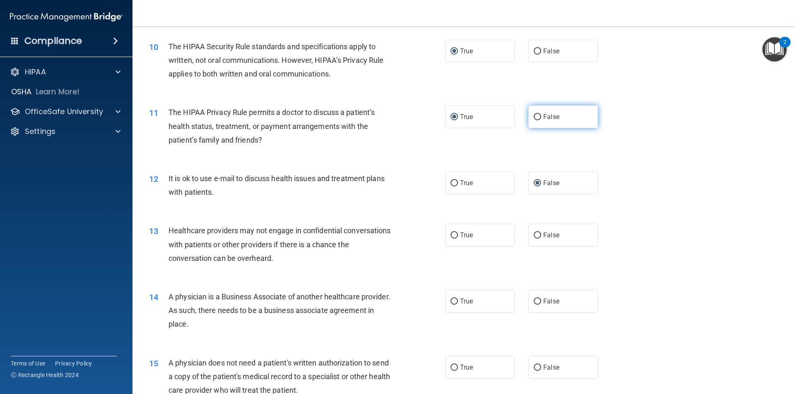
click at [533, 118] on input "False" at bounding box center [536, 117] width 7 height 6
radio input "true"
radio input "false"
click at [533, 234] on input "False" at bounding box center [536, 236] width 7 height 6
radio input "true"
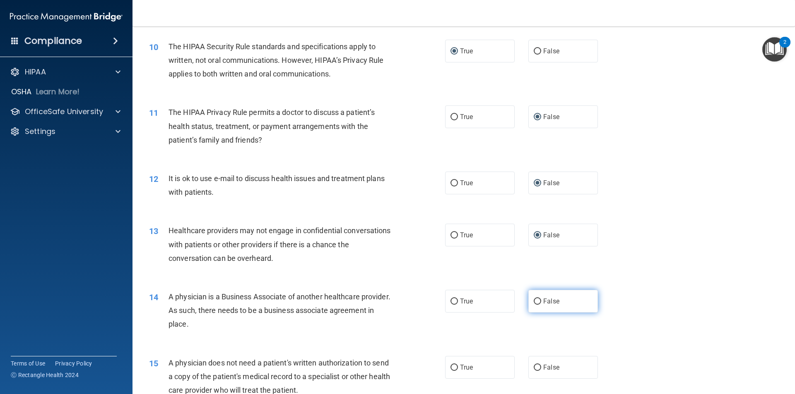
click at [536, 302] on input "False" at bounding box center [536, 302] width 7 height 6
radio input "true"
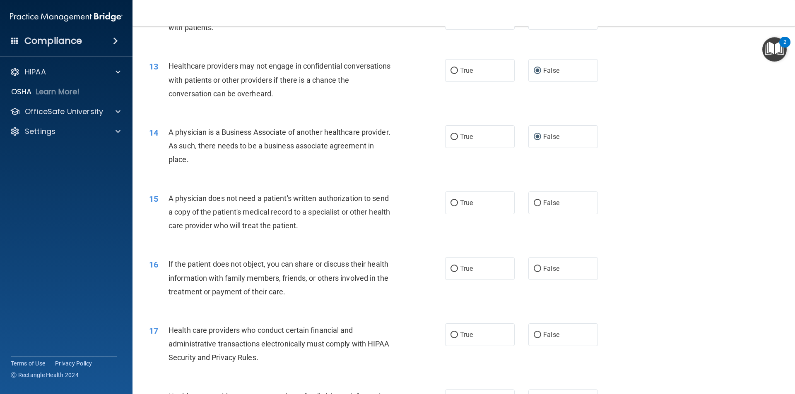
scroll to position [745, 0]
click at [451, 204] on input "True" at bounding box center [453, 202] width 7 height 6
radio input "true"
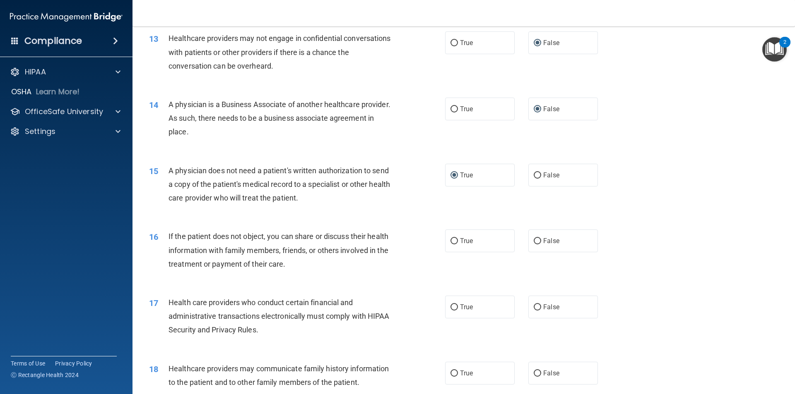
scroll to position [786, 0]
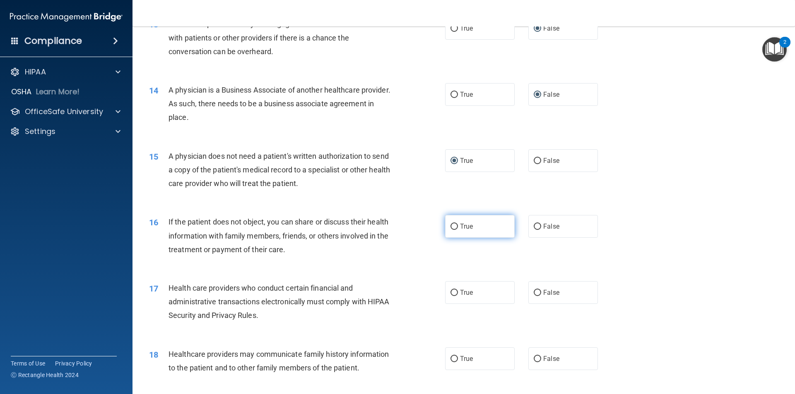
click at [453, 227] on input "True" at bounding box center [453, 227] width 7 height 6
radio input "true"
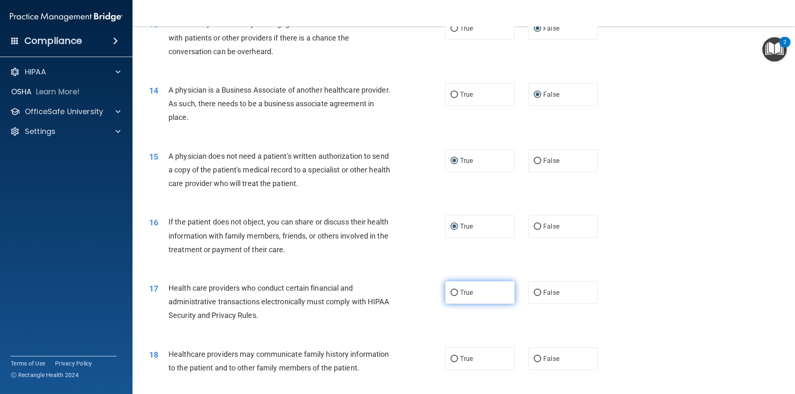
click at [453, 293] on input "True" at bounding box center [453, 293] width 7 height 6
radio input "true"
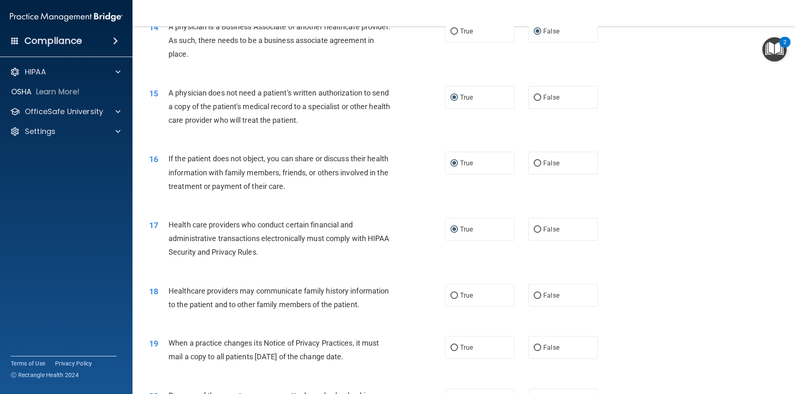
scroll to position [869, 0]
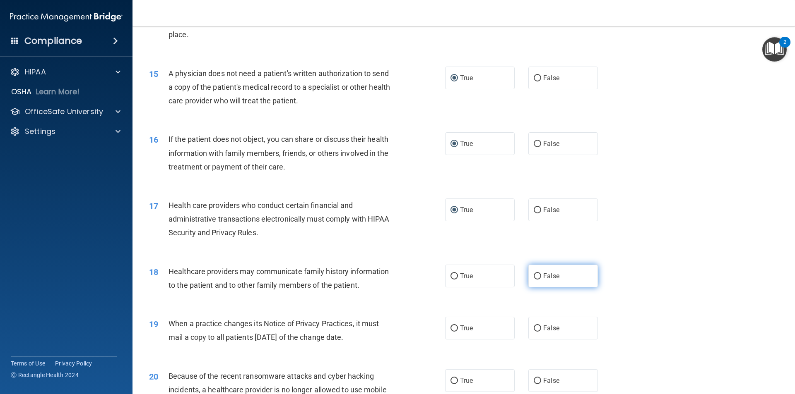
click at [537, 277] on label "False" at bounding box center [563, 276] width 70 height 23
click at [537, 277] on input "False" at bounding box center [536, 277] width 7 height 6
radio input "true"
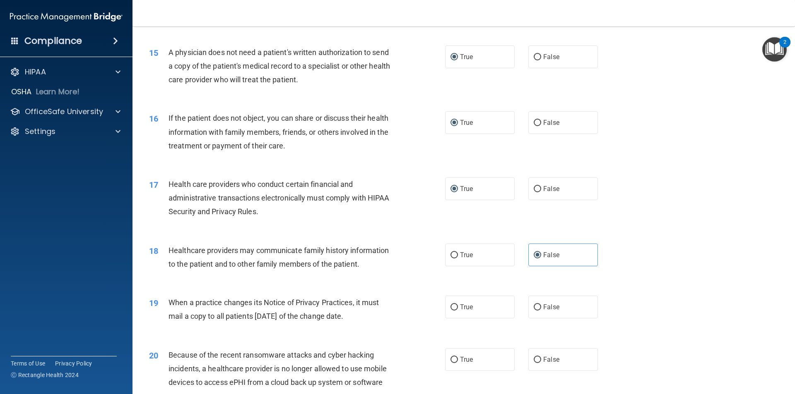
scroll to position [910, 0]
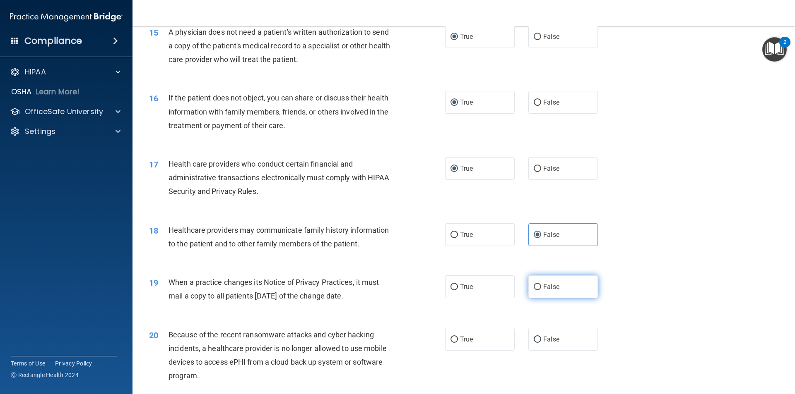
click at [536, 289] on input "False" at bounding box center [536, 287] width 7 height 6
radio input "true"
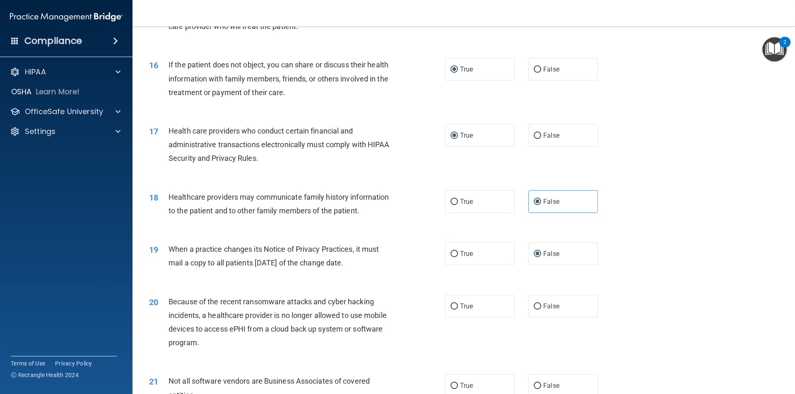
scroll to position [993, 0]
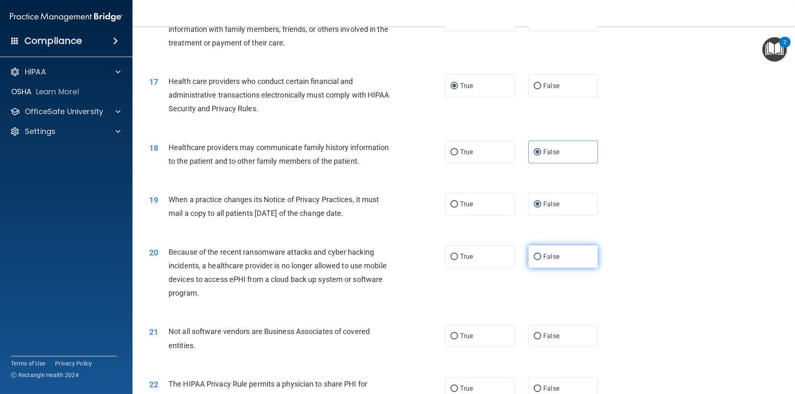
click at [533, 257] on input "False" at bounding box center [536, 257] width 7 height 6
radio input "true"
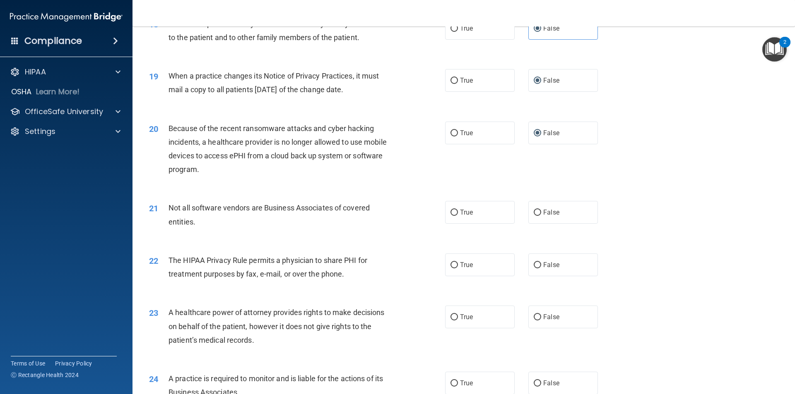
scroll to position [1117, 0]
click at [451, 211] on input "True" at bounding box center [453, 212] width 7 height 6
radio input "true"
click at [454, 267] on input "True" at bounding box center [453, 265] width 7 height 6
radio input "true"
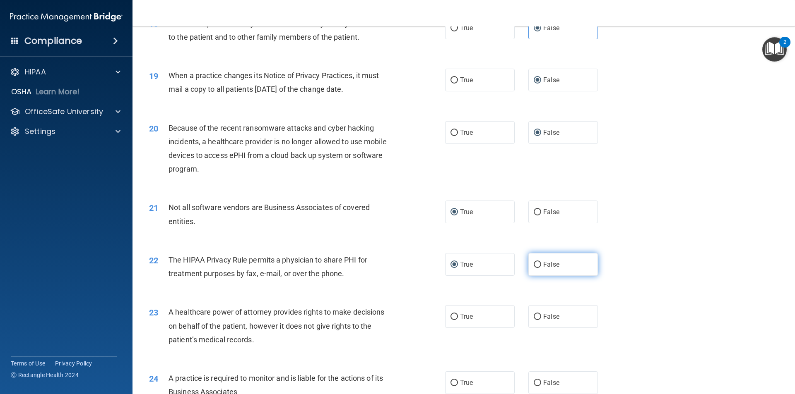
click at [533, 264] on input "False" at bounding box center [536, 265] width 7 height 6
radio input "true"
radio input "false"
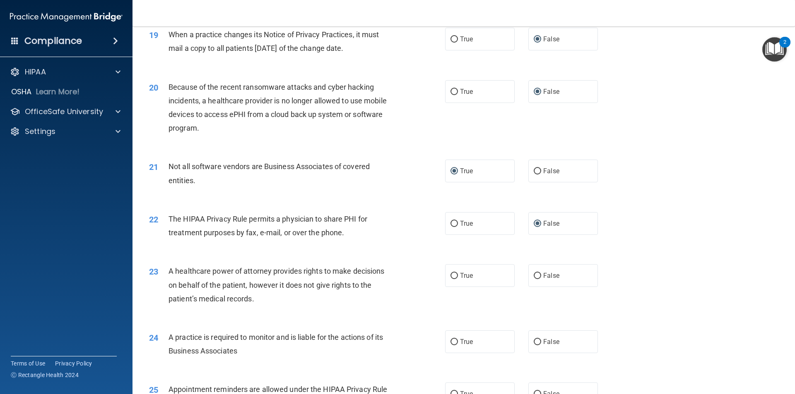
scroll to position [1159, 0]
click at [538, 275] on label "False" at bounding box center [563, 275] width 70 height 23
click at [538, 275] on input "False" at bounding box center [536, 276] width 7 height 6
radio input "true"
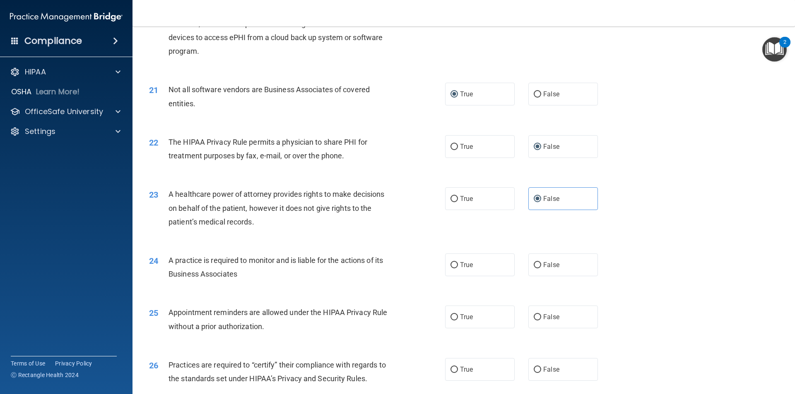
scroll to position [1242, 0]
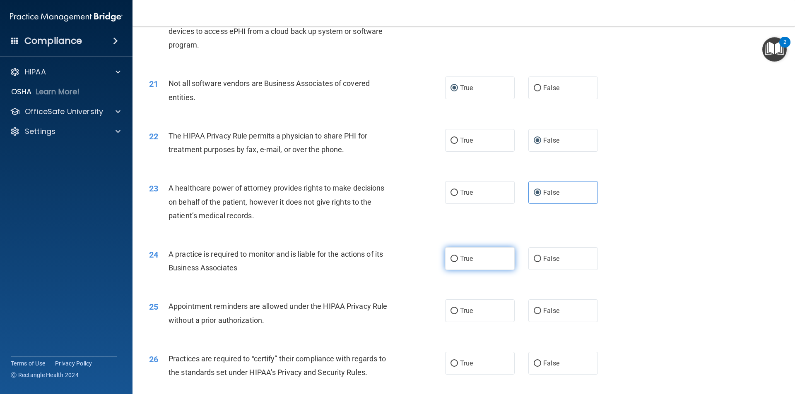
click at [450, 262] on input "True" at bounding box center [453, 259] width 7 height 6
radio input "true"
click at [452, 314] on input "True" at bounding box center [453, 311] width 7 height 6
radio input "true"
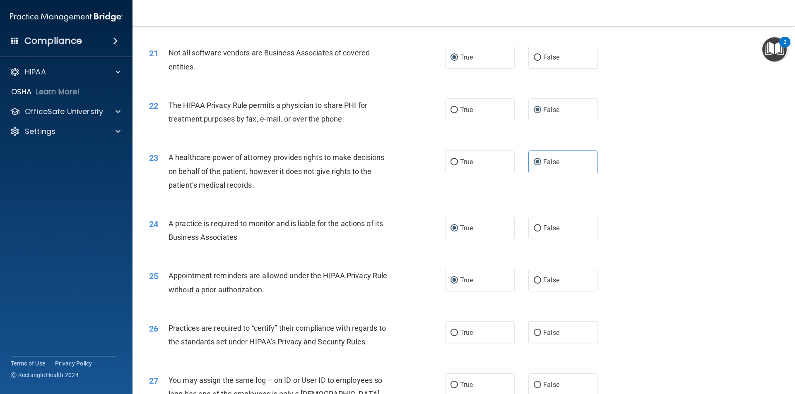
scroll to position [1324, 0]
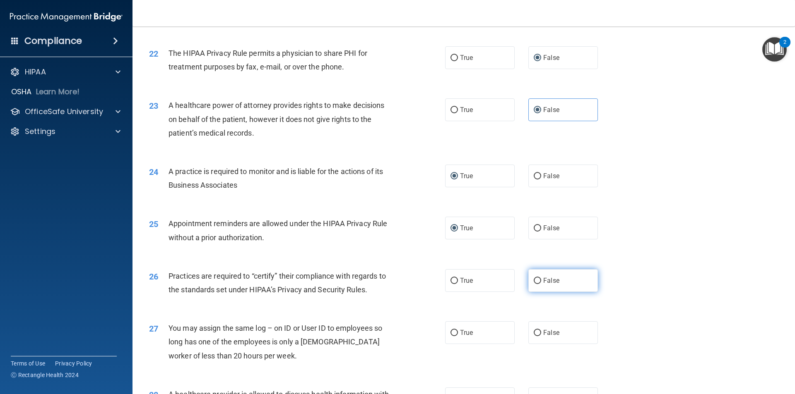
click at [535, 281] on input "False" at bounding box center [536, 281] width 7 height 6
radio input "true"
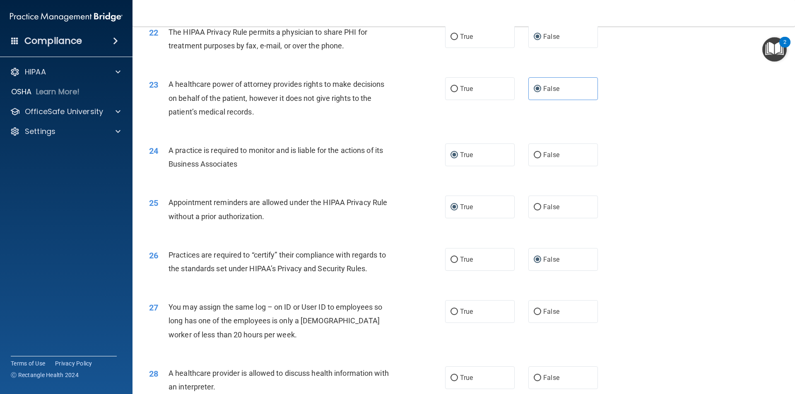
scroll to position [1366, 0]
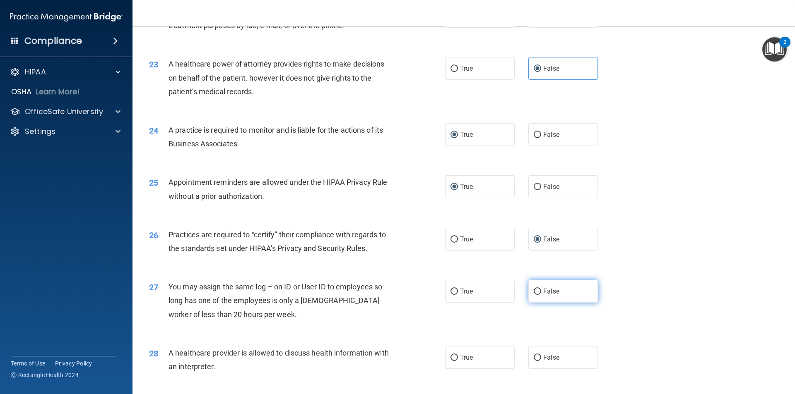
click at [534, 292] on input "False" at bounding box center [536, 292] width 7 height 6
radio input "true"
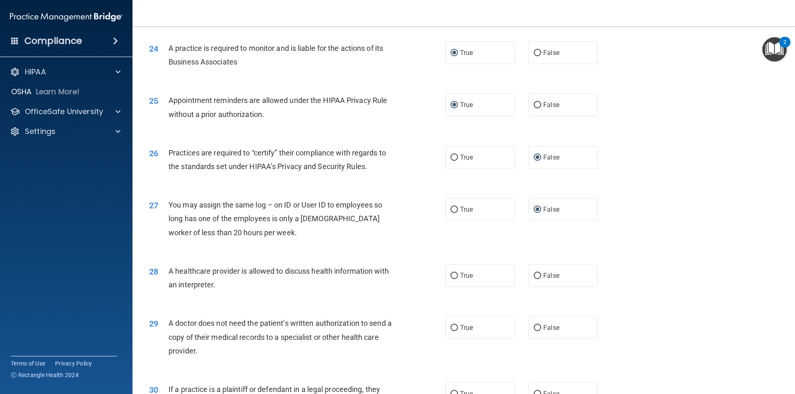
scroll to position [1448, 0]
click at [454, 276] on input "True" at bounding box center [453, 275] width 7 height 6
radio input "true"
click at [456, 327] on label "True" at bounding box center [480, 327] width 70 height 23
click at [456, 327] on input "True" at bounding box center [453, 327] width 7 height 6
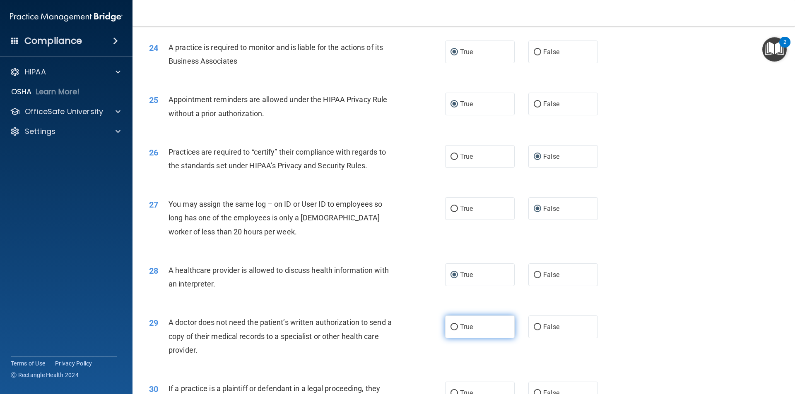
radio input "true"
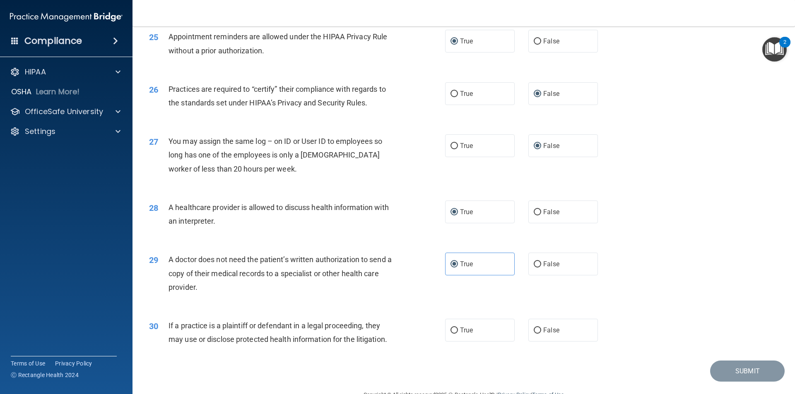
scroll to position [1532, 0]
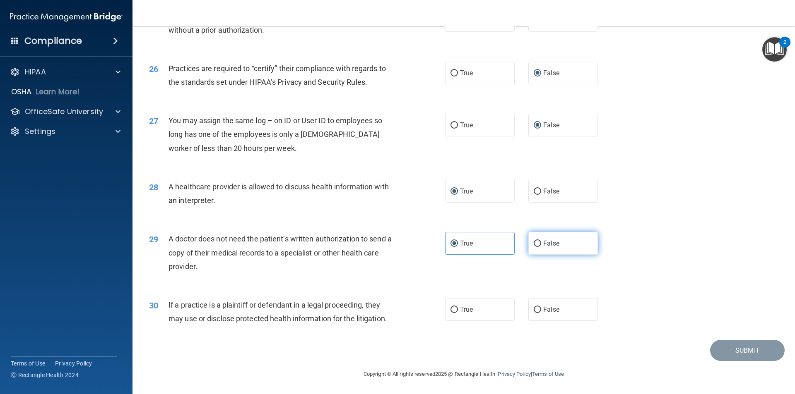
click at [535, 244] on input "False" at bounding box center [536, 244] width 7 height 6
radio input "true"
radio input "false"
click at [454, 308] on input "True" at bounding box center [453, 310] width 7 height 6
radio input "true"
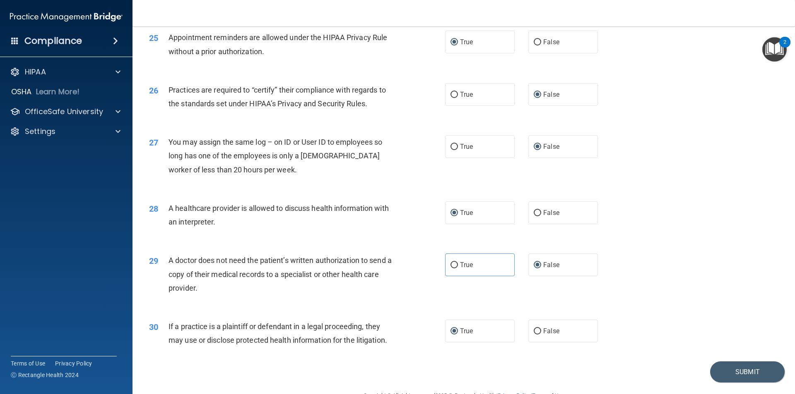
scroll to position [1491, 0]
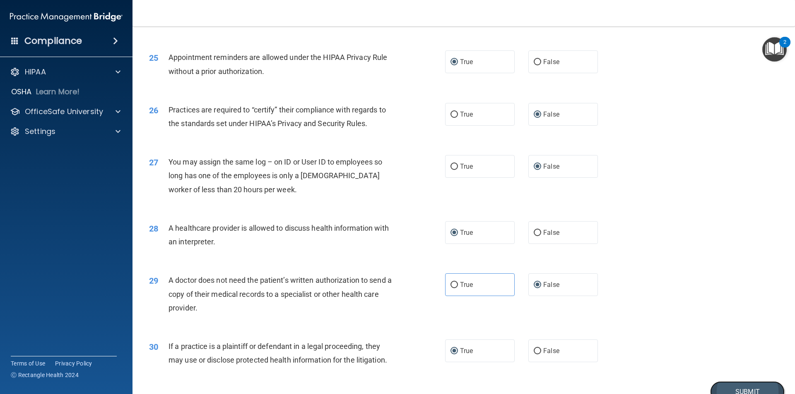
click at [720, 384] on button "Submit" at bounding box center [747, 392] width 74 height 21
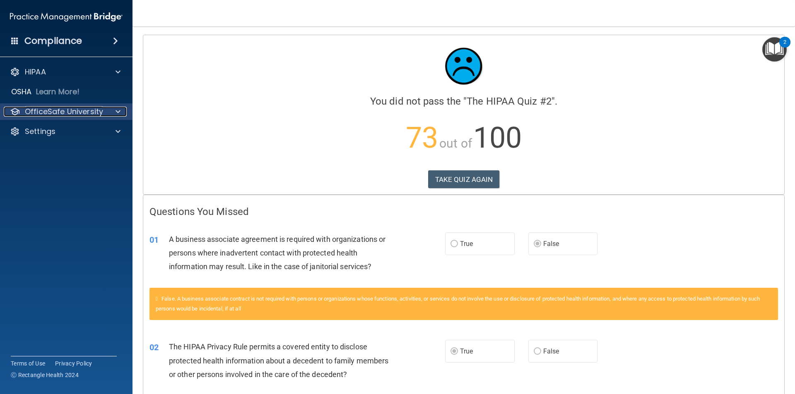
click at [51, 109] on p "OfficeSafe University" at bounding box center [64, 112] width 78 height 10
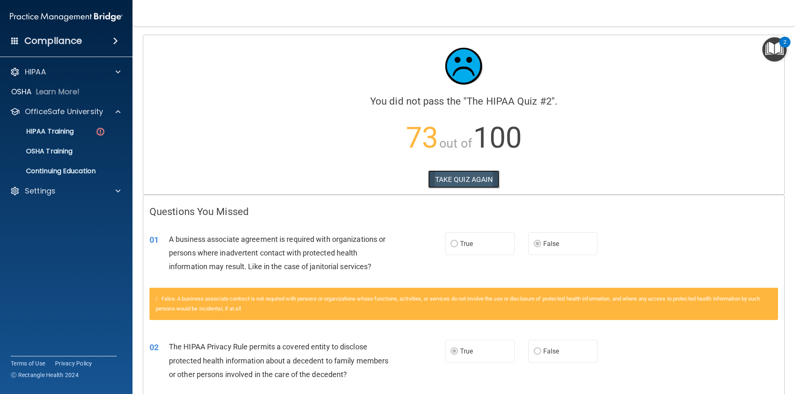
click at [447, 181] on button "TAKE QUIZ AGAIN" at bounding box center [464, 180] width 72 height 18
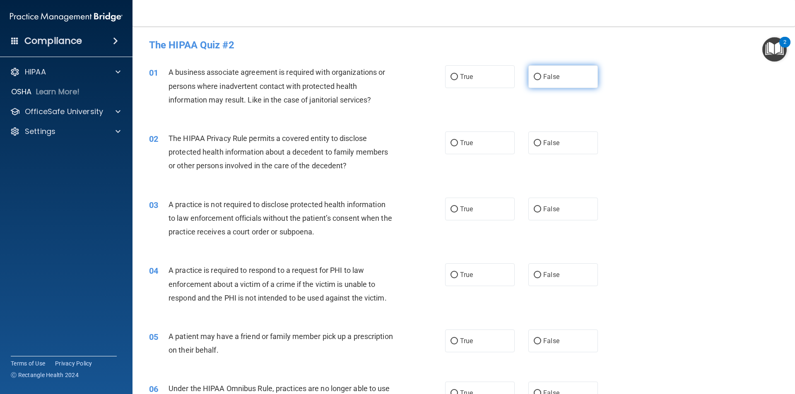
click at [533, 74] on input "False" at bounding box center [536, 77] width 7 height 6
radio input "true"
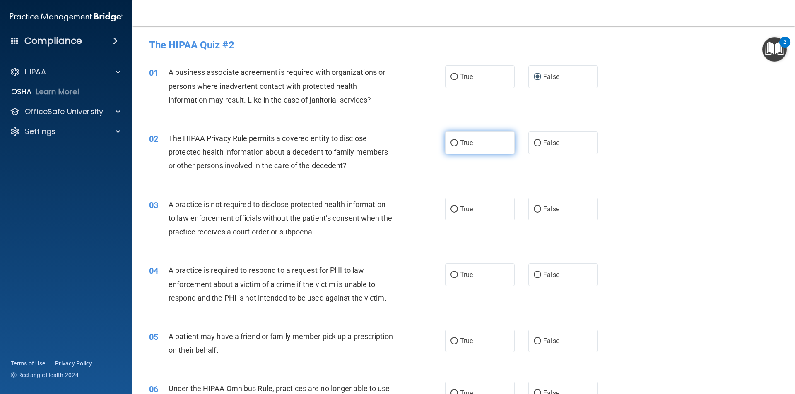
click at [450, 143] on input "True" at bounding box center [453, 143] width 7 height 6
radio input "true"
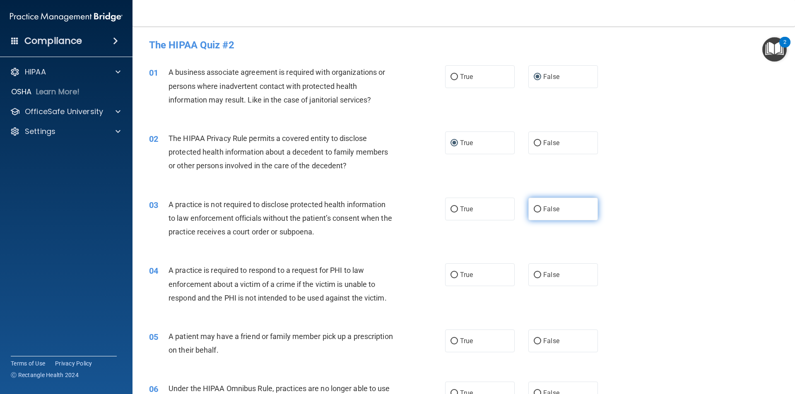
click at [534, 209] on input "False" at bounding box center [536, 210] width 7 height 6
radio input "true"
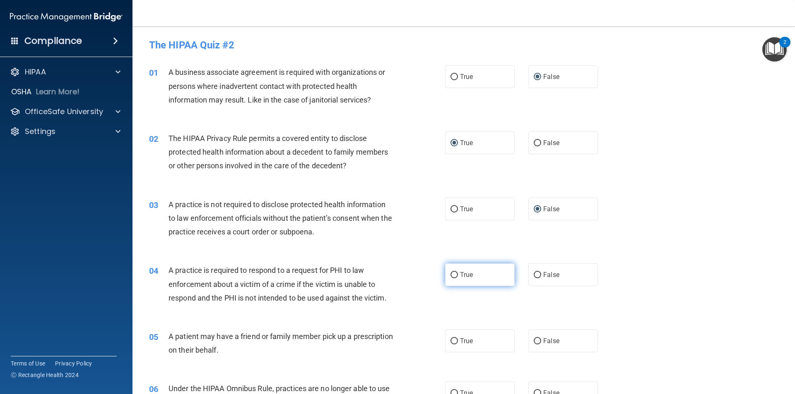
click at [450, 277] on input "True" at bounding box center [453, 275] width 7 height 6
radio input "true"
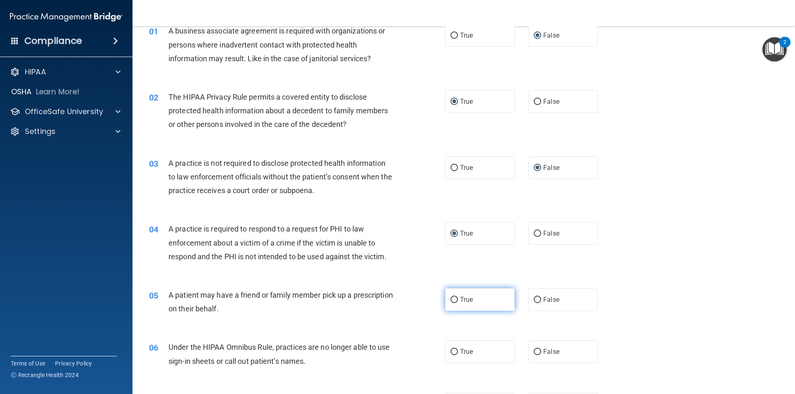
click at [454, 298] on input "True" at bounding box center [453, 300] width 7 height 6
radio input "true"
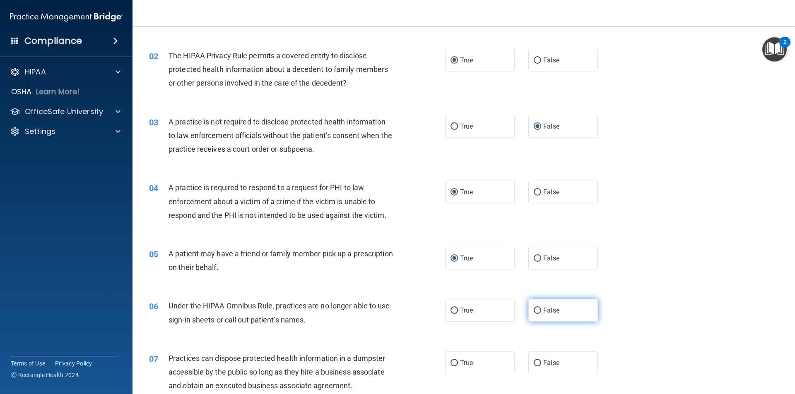
click at [533, 312] on input "False" at bounding box center [536, 311] width 7 height 6
radio input "true"
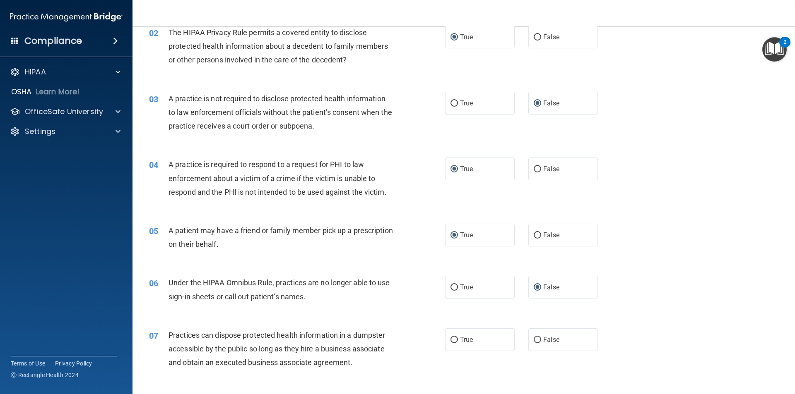
scroll to position [124, 0]
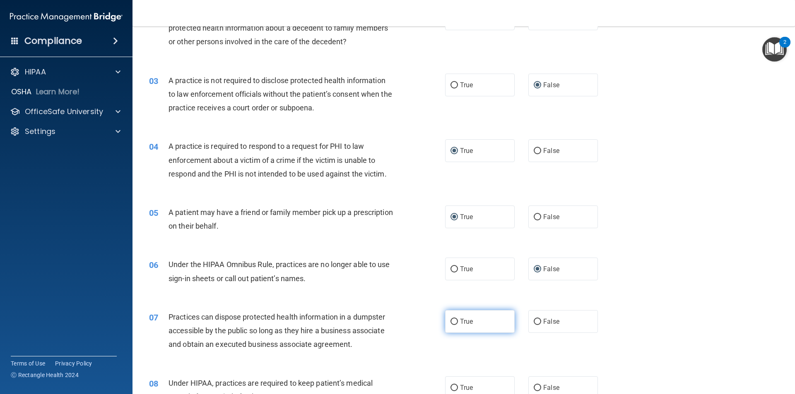
click at [451, 322] on input "True" at bounding box center [453, 322] width 7 height 6
radio input "true"
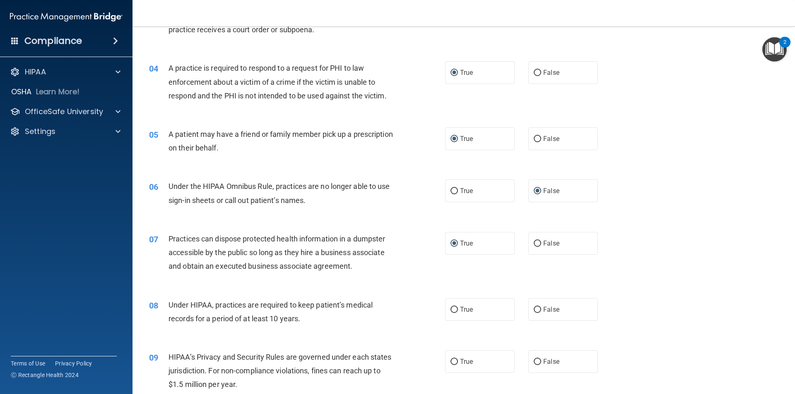
scroll to position [207, 0]
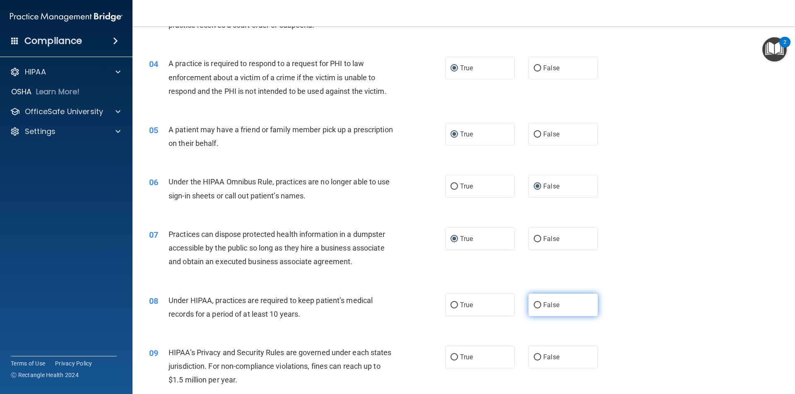
click at [535, 305] on input "False" at bounding box center [536, 306] width 7 height 6
radio input "true"
click at [452, 360] on input "True" at bounding box center [453, 358] width 7 height 6
radio input "true"
click at [534, 360] on input "False" at bounding box center [536, 358] width 7 height 6
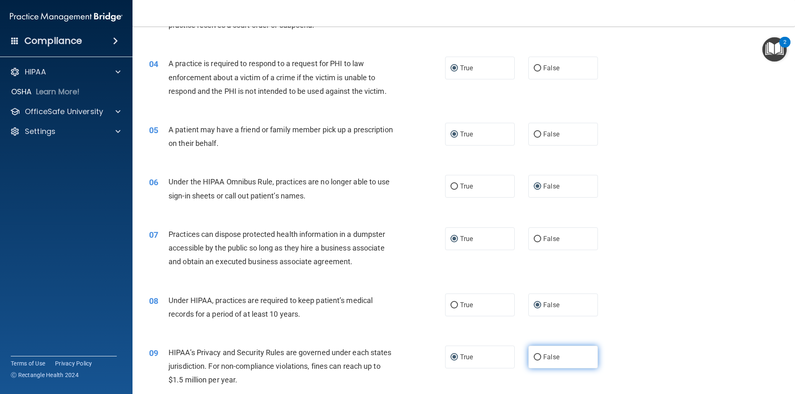
radio input "true"
radio input "false"
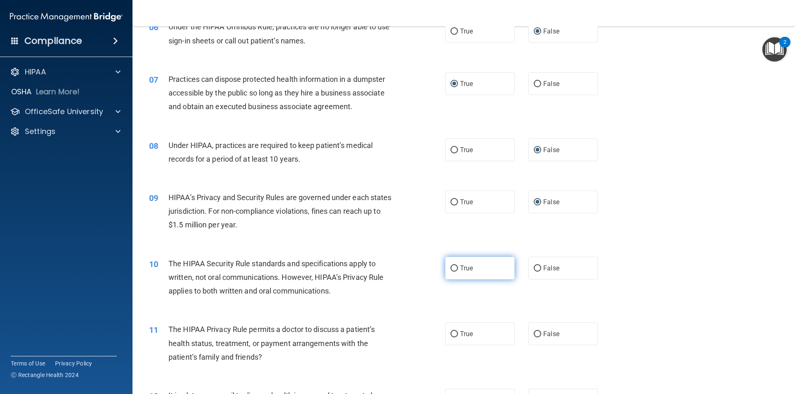
scroll to position [372, 0]
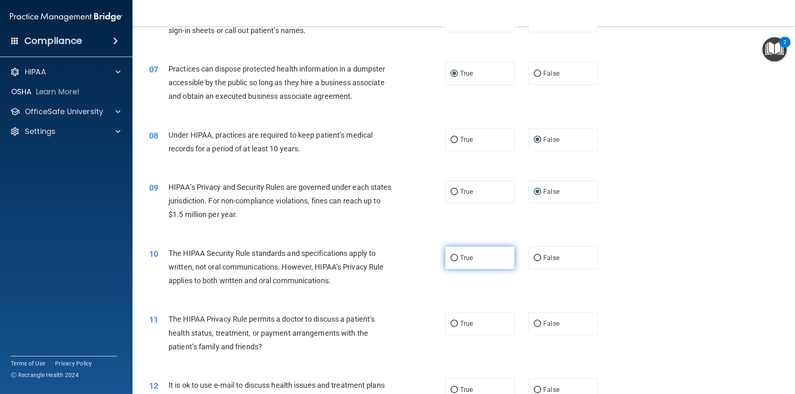
click at [453, 262] on label "True" at bounding box center [480, 258] width 70 height 23
click at [453, 262] on input "True" at bounding box center [453, 258] width 7 height 6
radio input "true"
click at [533, 323] on input "False" at bounding box center [536, 324] width 7 height 6
radio input "true"
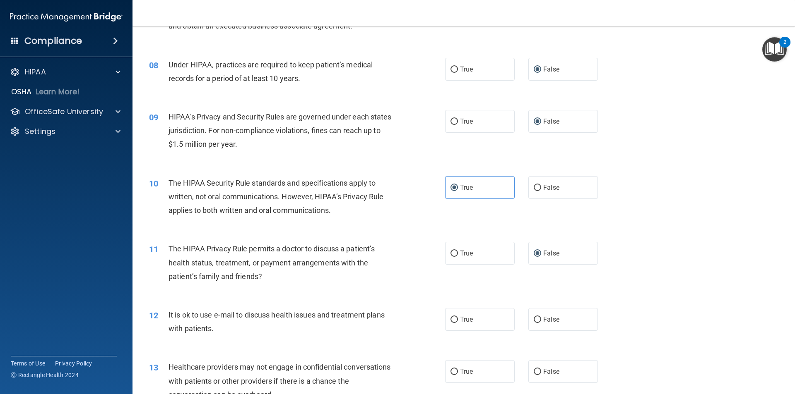
scroll to position [455, 0]
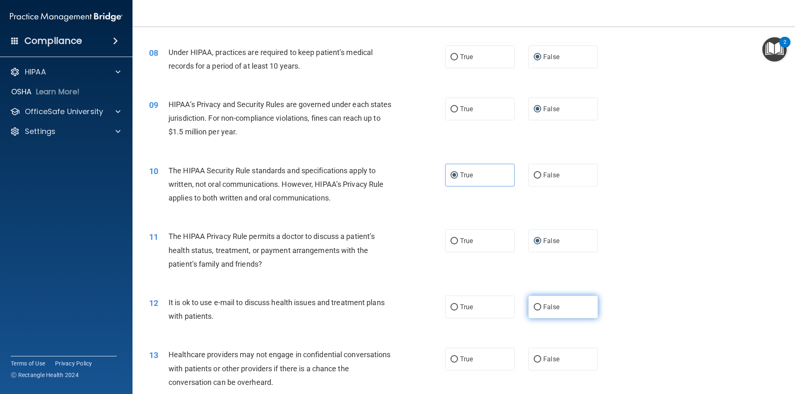
click at [533, 305] on input "False" at bounding box center [536, 308] width 7 height 6
radio input "true"
click at [452, 358] on input "True" at bounding box center [453, 360] width 7 height 6
radio input "true"
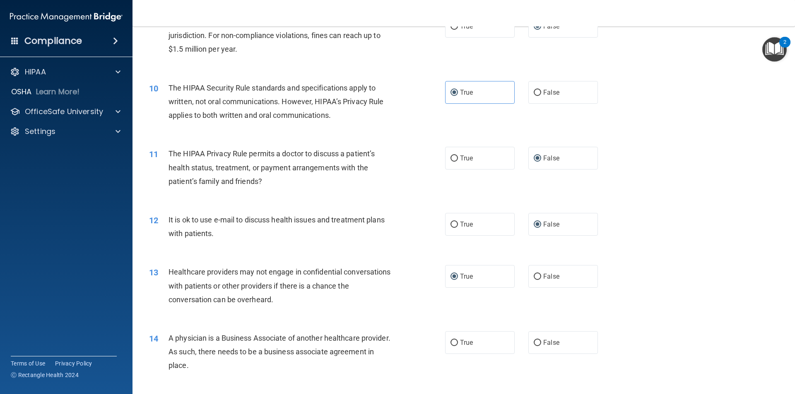
scroll to position [579, 0]
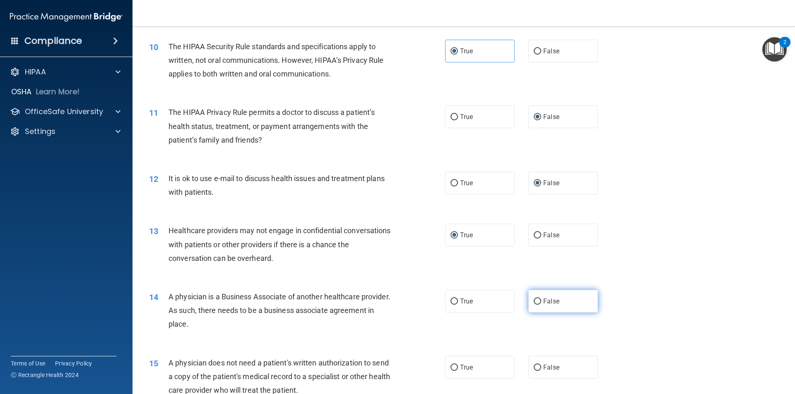
click at [535, 305] on label "False" at bounding box center [563, 301] width 70 height 23
click at [535, 305] on input "False" at bounding box center [536, 302] width 7 height 6
radio input "true"
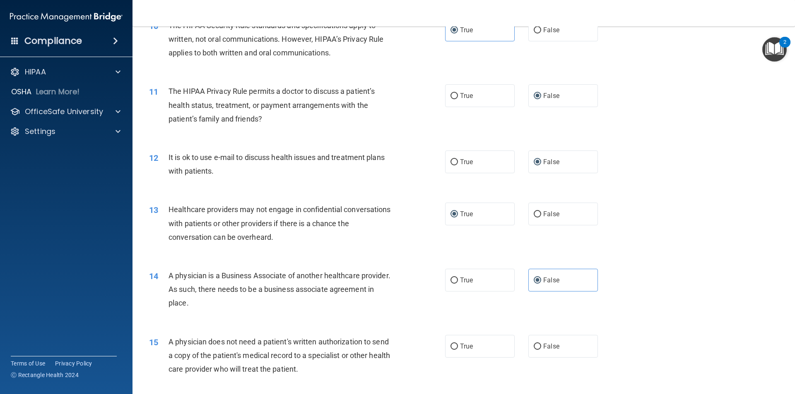
scroll to position [621, 0]
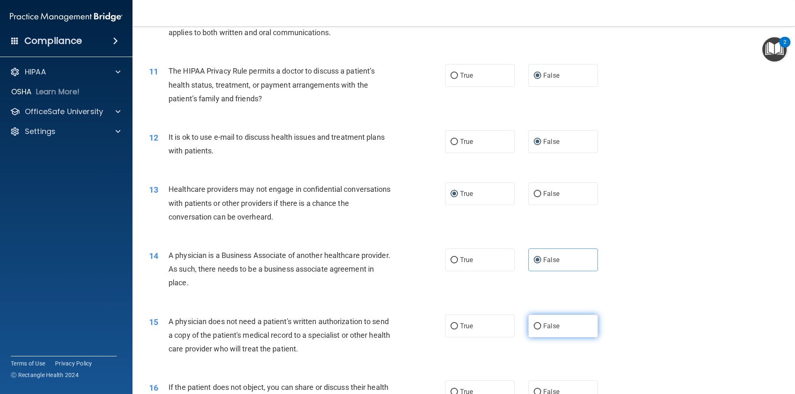
click at [533, 326] on input "False" at bounding box center [536, 327] width 7 height 6
radio input "true"
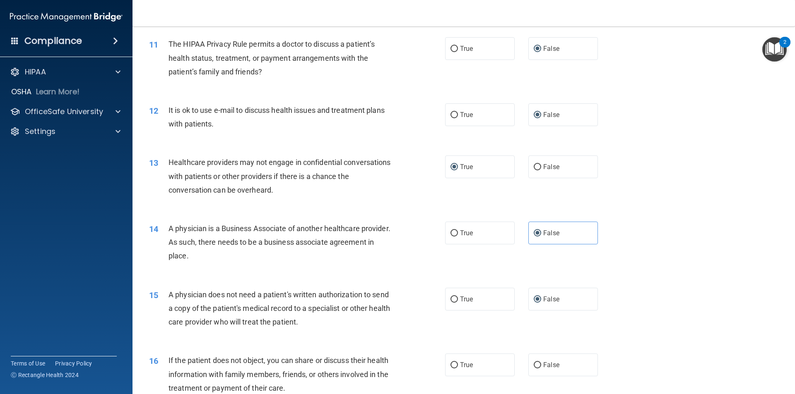
scroll to position [662, 0]
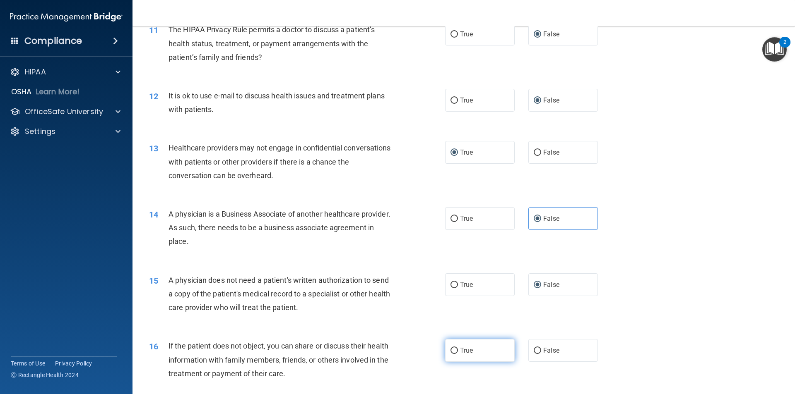
click at [452, 352] on input "True" at bounding box center [453, 351] width 7 height 6
radio input "true"
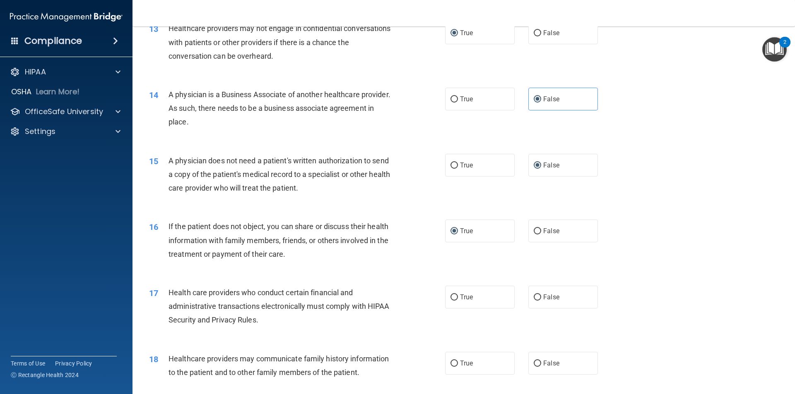
scroll to position [786, 0]
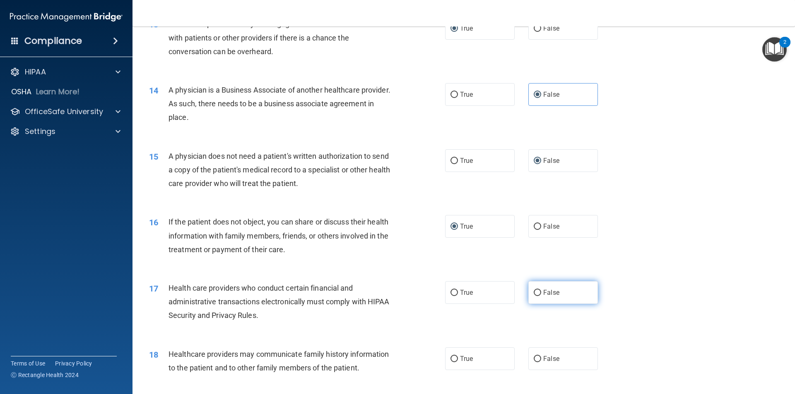
click at [534, 296] on input "False" at bounding box center [536, 293] width 7 height 6
radio input "true"
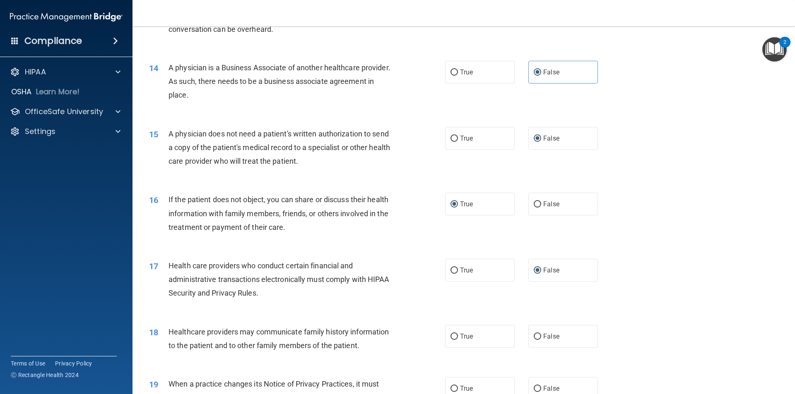
scroll to position [828, 0]
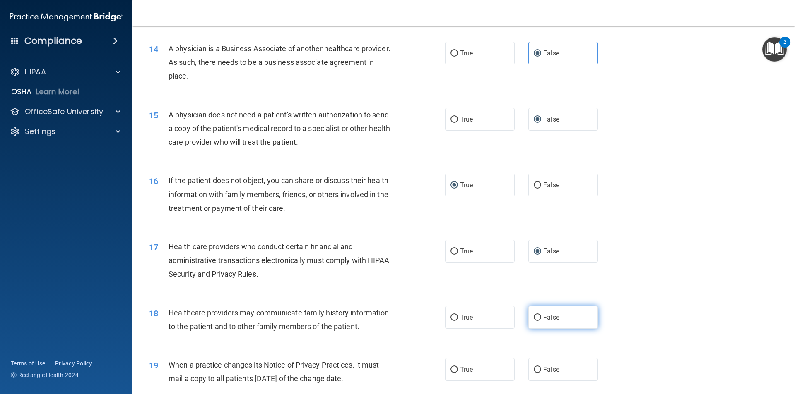
click at [533, 319] on input "False" at bounding box center [536, 318] width 7 height 6
radio input "true"
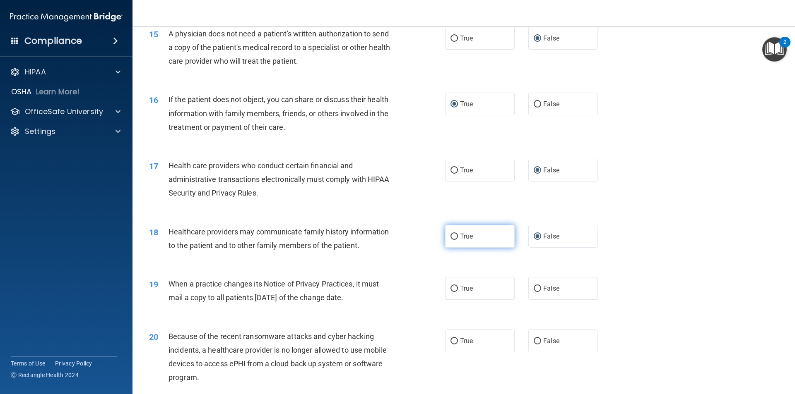
scroll to position [910, 0]
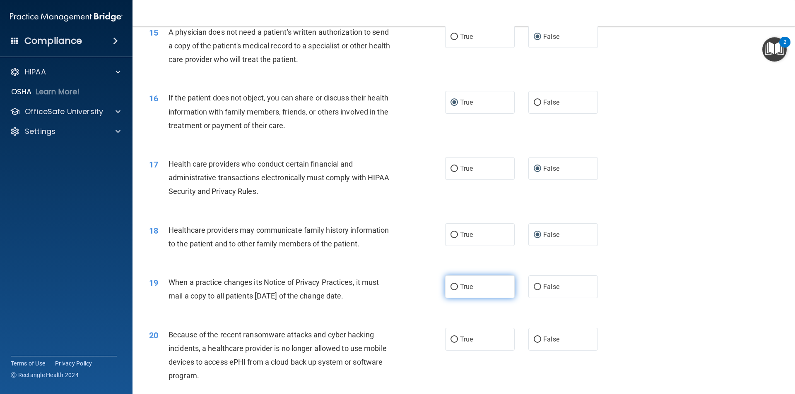
click at [452, 288] on input "True" at bounding box center [453, 287] width 7 height 6
radio input "true"
click at [533, 342] on input "False" at bounding box center [536, 340] width 7 height 6
radio input "true"
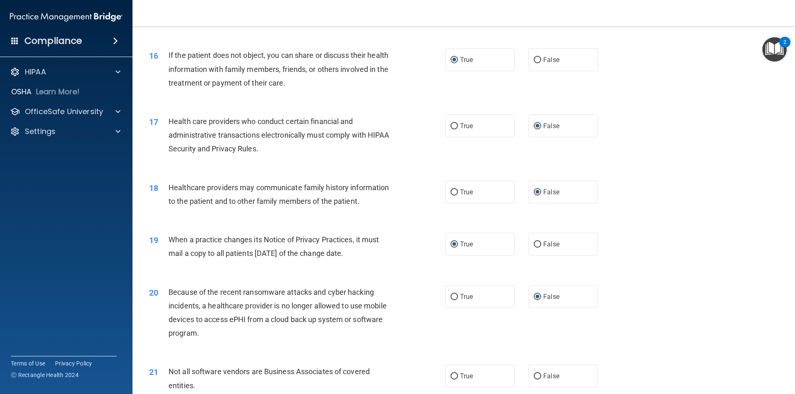
scroll to position [993, 0]
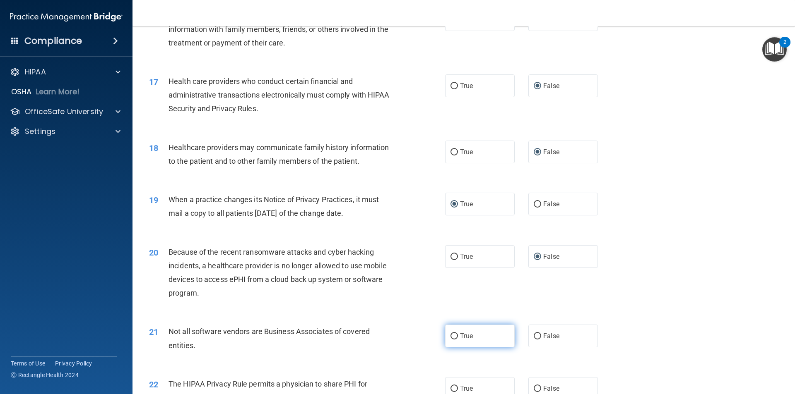
click at [452, 338] on input "True" at bounding box center [453, 337] width 7 height 6
radio input "true"
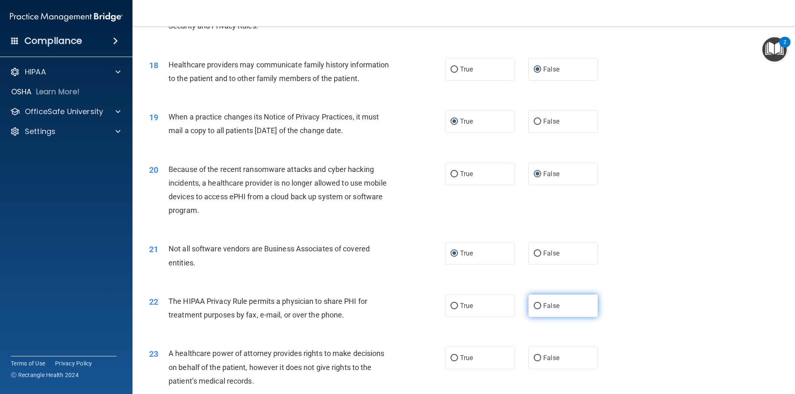
click at [533, 308] on input "False" at bounding box center [536, 306] width 7 height 6
radio input "true"
click at [535, 357] on input "False" at bounding box center [536, 358] width 7 height 6
radio input "true"
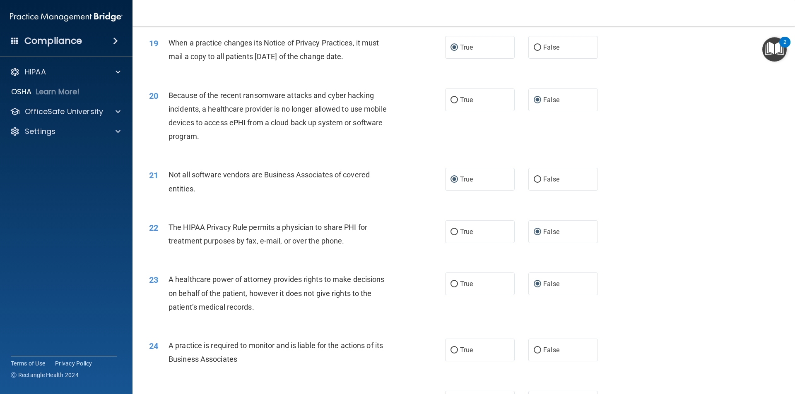
scroll to position [1159, 0]
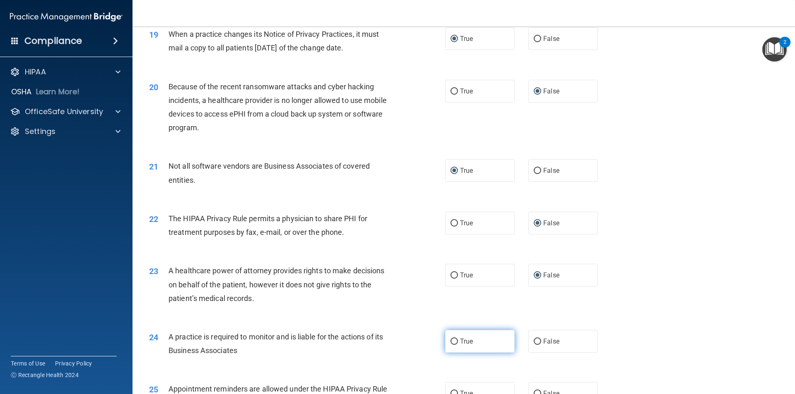
click at [455, 341] on label "True" at bounding box center [480, 341] width 70 height 23
click at [455, 341] on input "True" at bounding box center [453, 342] width 7 height 6
radio input "true"
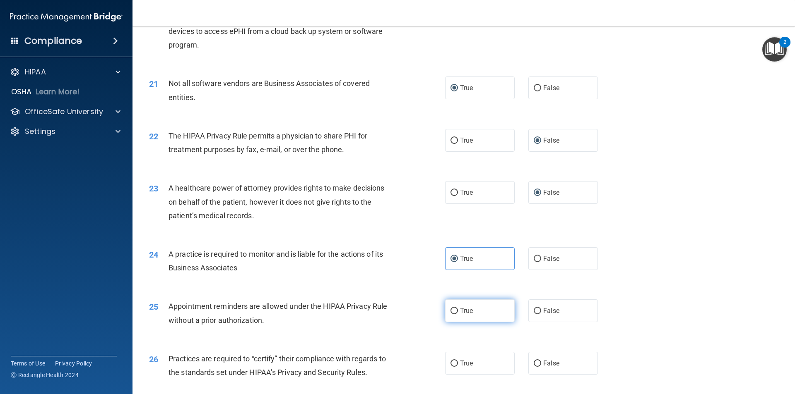
click at [454, 312] on input "True" at bounding box center [453, 311] width 7 height 6
radio input "true"
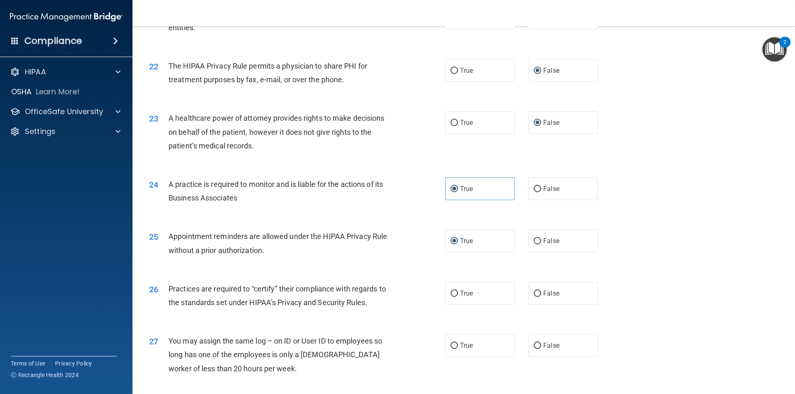
scroll to position [1324, 0]
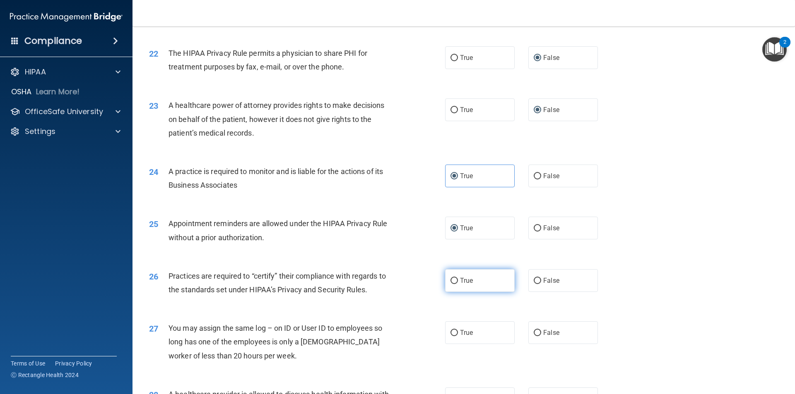
click at [451, 282] on input "True" at bounding box center [453, 281] width 7 height 6
radio input "true"
click at [533, 333] on input "False" at bounding box center [536, 333] width 7 height 6
radio input "true"
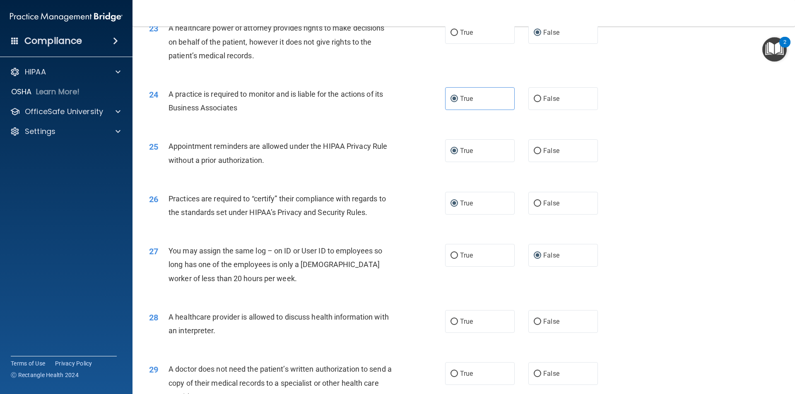
scroll to position [1407, 0]
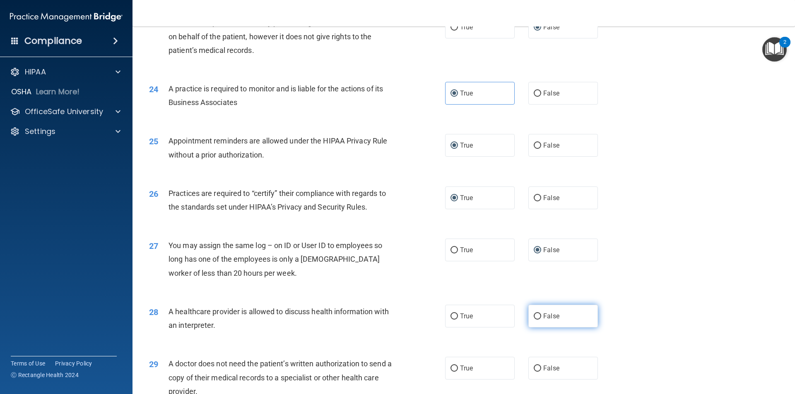
click at [536, 318] on input "False" at bounding box center [536, 317] width 7 height 6
radio input "true"
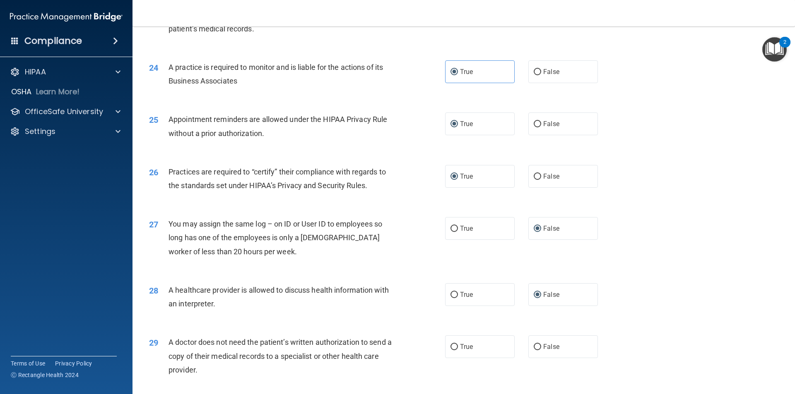
scroll to position [1448, 0]
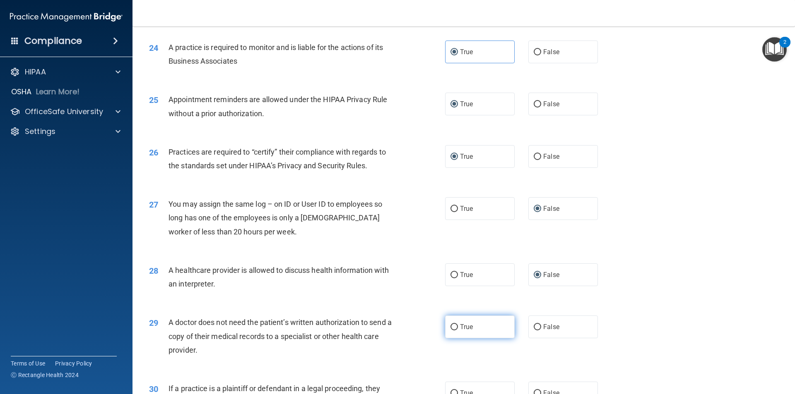
click at [454, 329] on input "True" at bounding box center [453, 327] width 7 height 6
radio input "true"
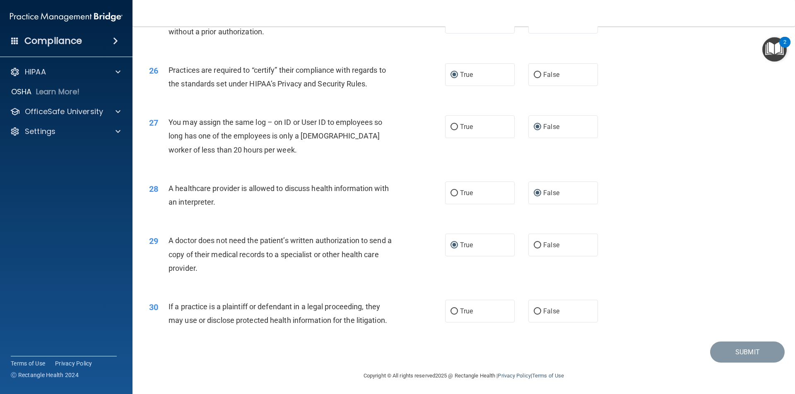
scroll to position [1531, 0]
click at [535, 312] on input "False" at bounding box center [536, 311] width 7 height 6
radio input "true"
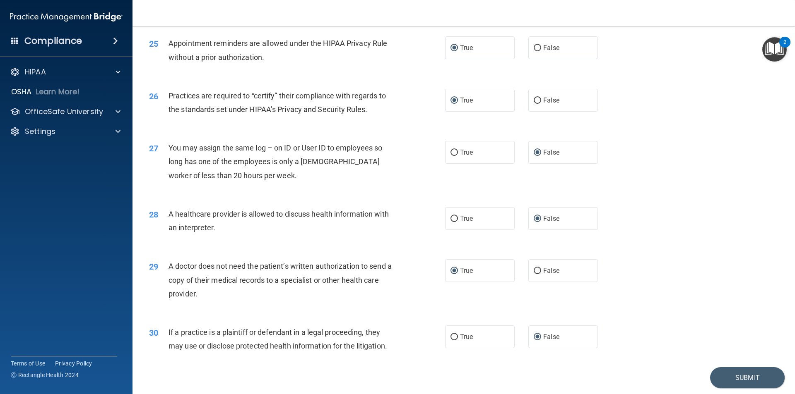
scroll to position [1491, 0]
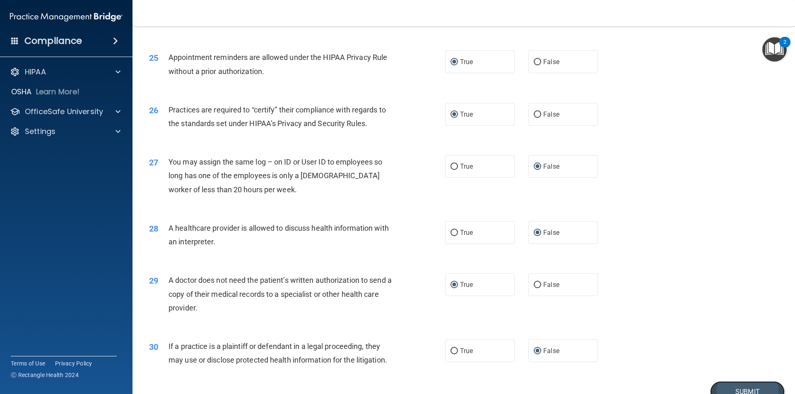
click at [727, 388] on button "Submit" at bounding box center [747, 392] width 74 height 21
